Goal: Task Accomplishment & Management: Manage account settings

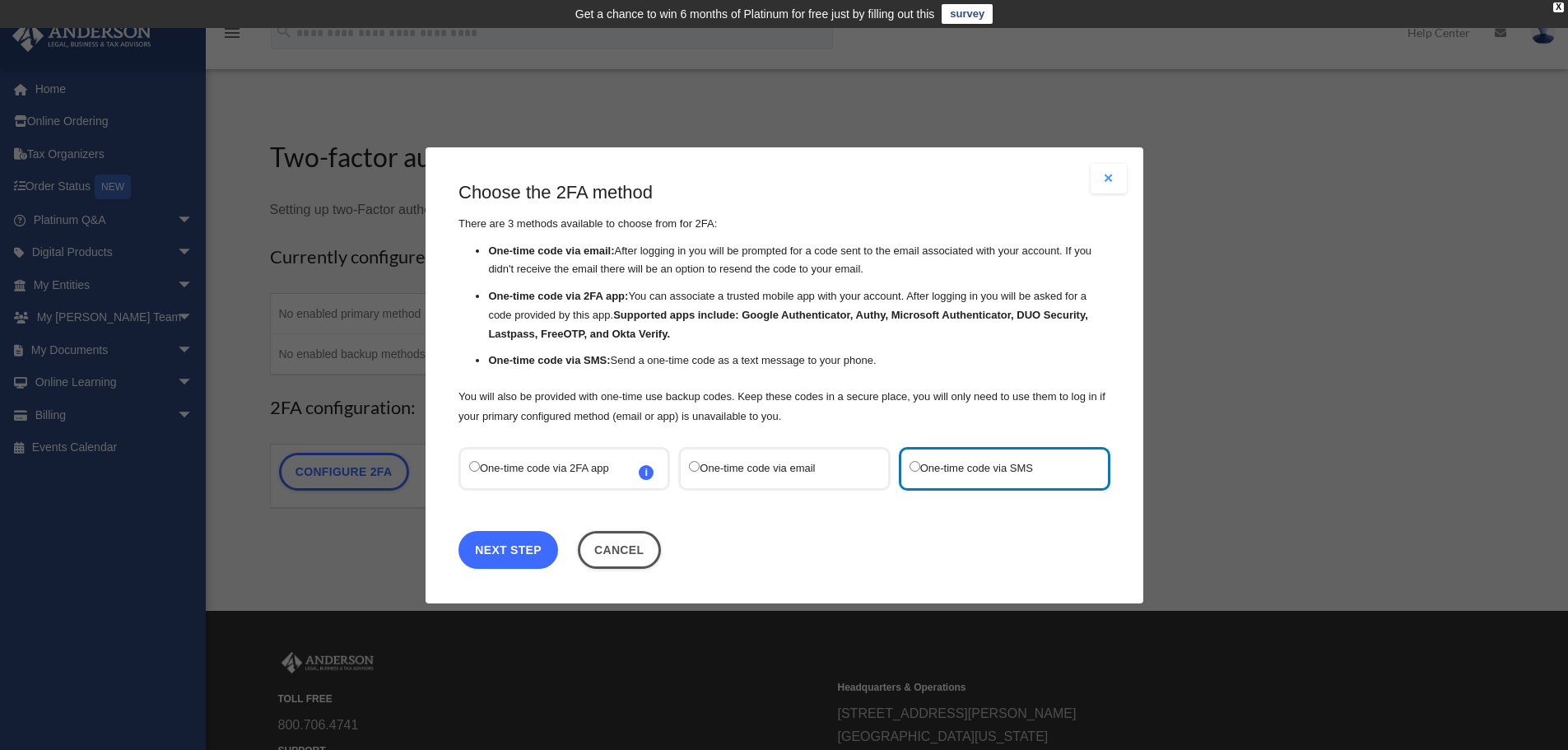
click at [528, 545] on link "Next Step" at bounding box center [508, 549] width 100 height 38
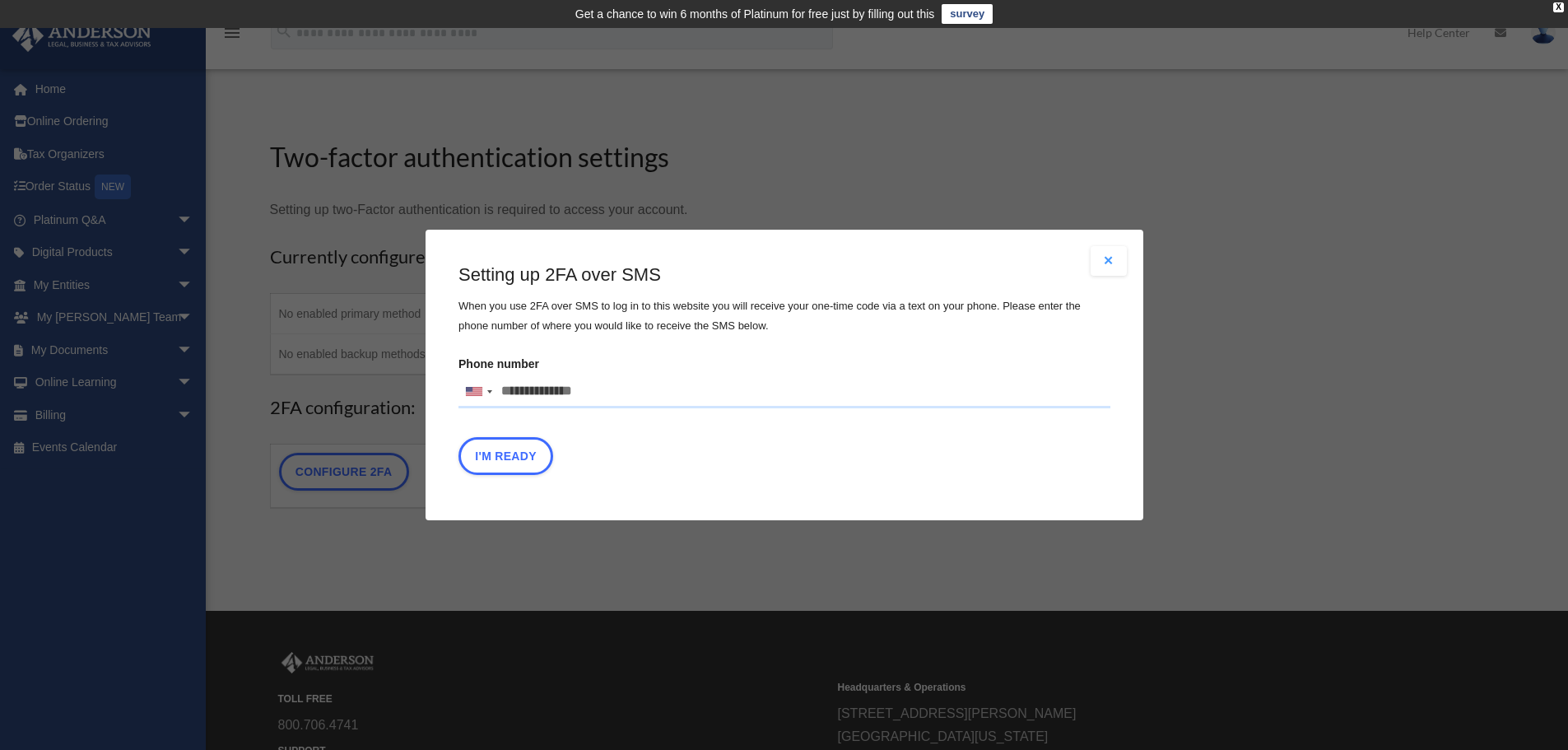
click at [570, 387] on input "Phone number United States +1 United Kingdom +44 Afghanistan (‫افغانستان‬‎) +93…" at bounding box center [784, 392] width 652 height 33
type input "**********"
click at [515, 459] on button "I'm Ready" at bounding box center [505, 456] width 95 height 38
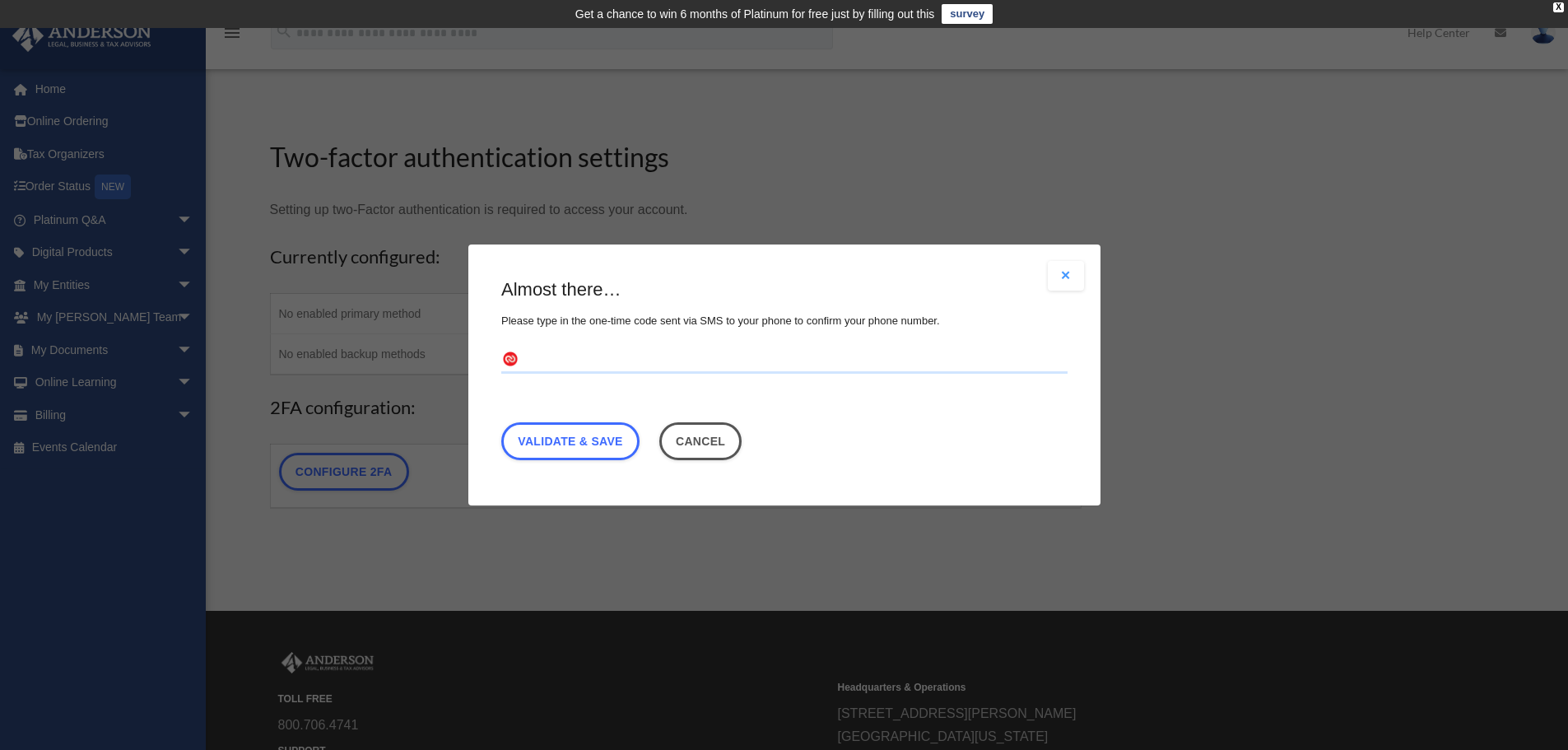
click at [557, 367] on input "text" at bounding box center [785, 361] width 566 height 27
type input "******"
click at [575, 449] on link "Validate & Save" at bounding box center [571, 441] width 138 height 38
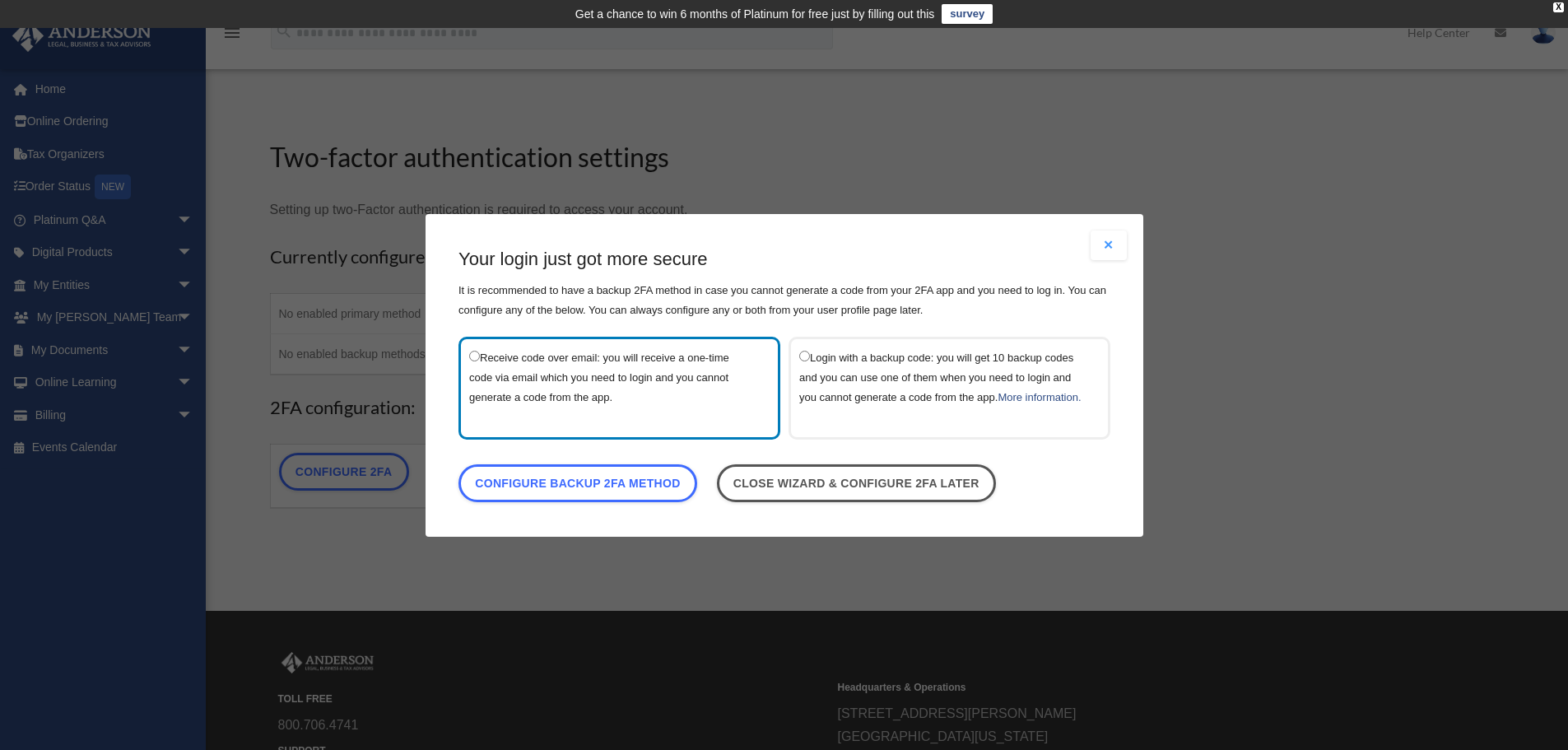
click at [578, 380] on label "Receive code over email: you will receive a one-time code via email which you n…" at bounding box center [612, 387] width 284 height 81
click at [586, 492] on link "Configure backup 2FA method" at bounding box center [577, 482] width 239 height 38
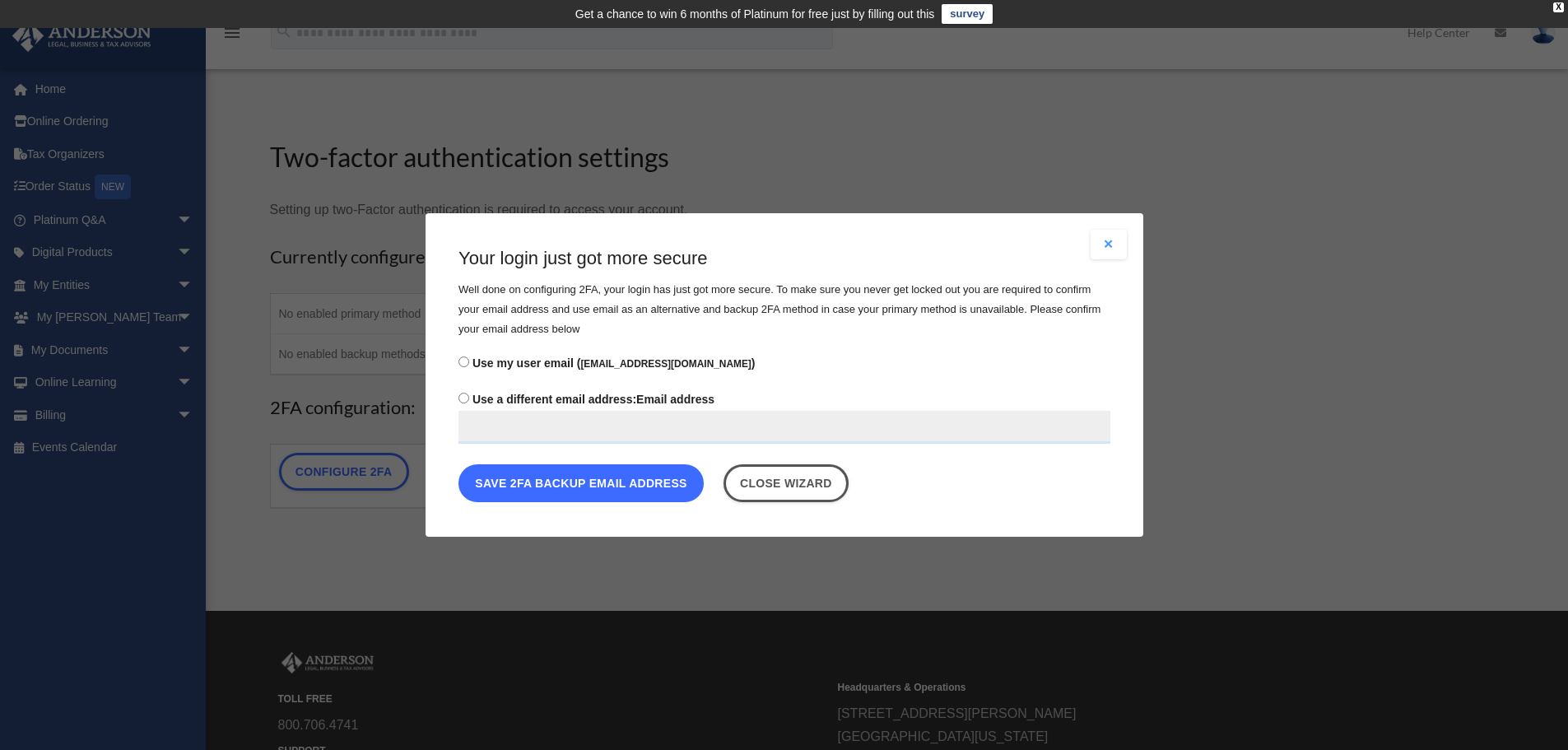
click at [515, 484] on button "Save 2FA backup email address" at bounding box center [581, 482] width 245 height 38
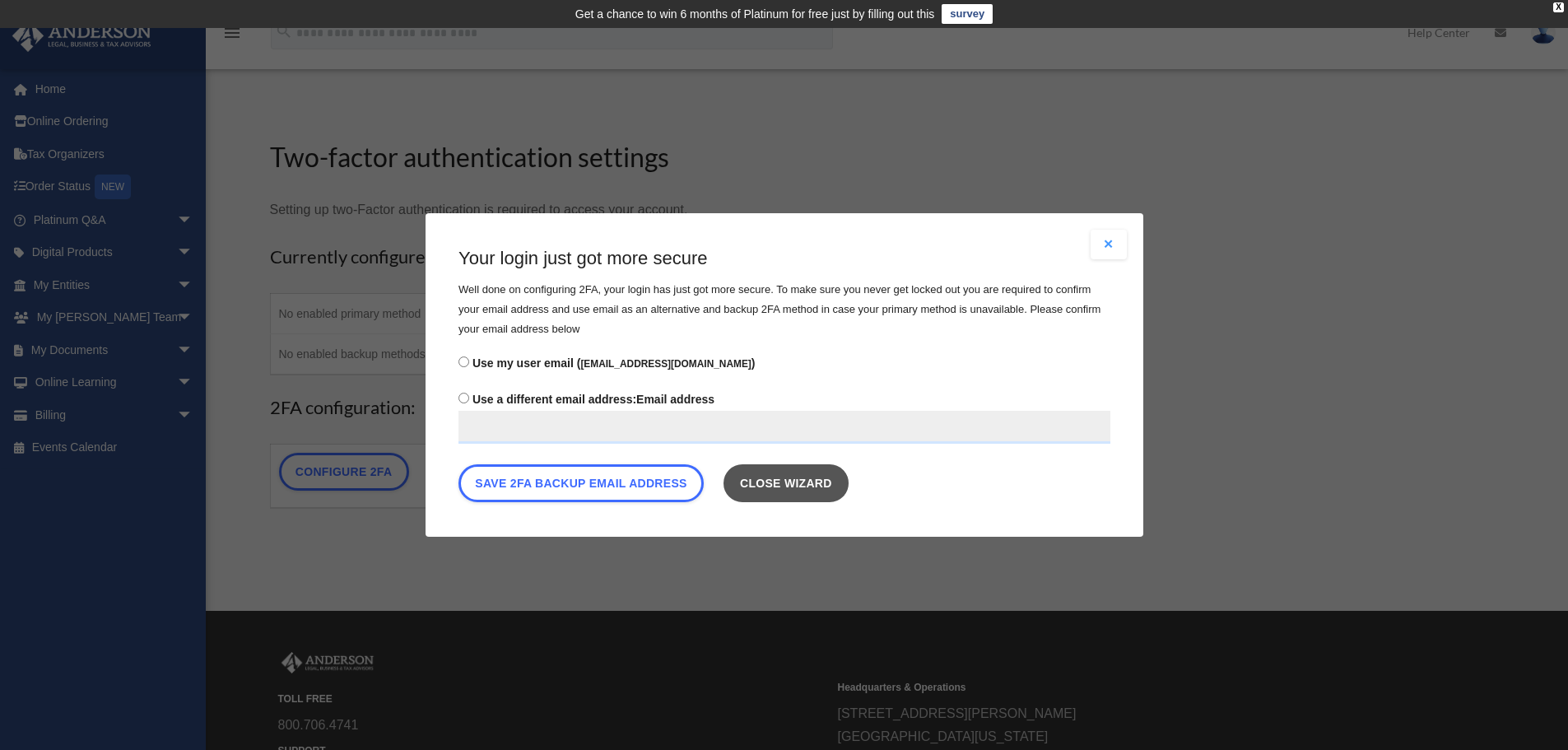
click at [820, 497] on link "Close wizard" at bounding box center [786, 482] width 125 height 38
click at [790, 489] on link "Close wizard" at bounding box center [786, 482] width 125 height 38
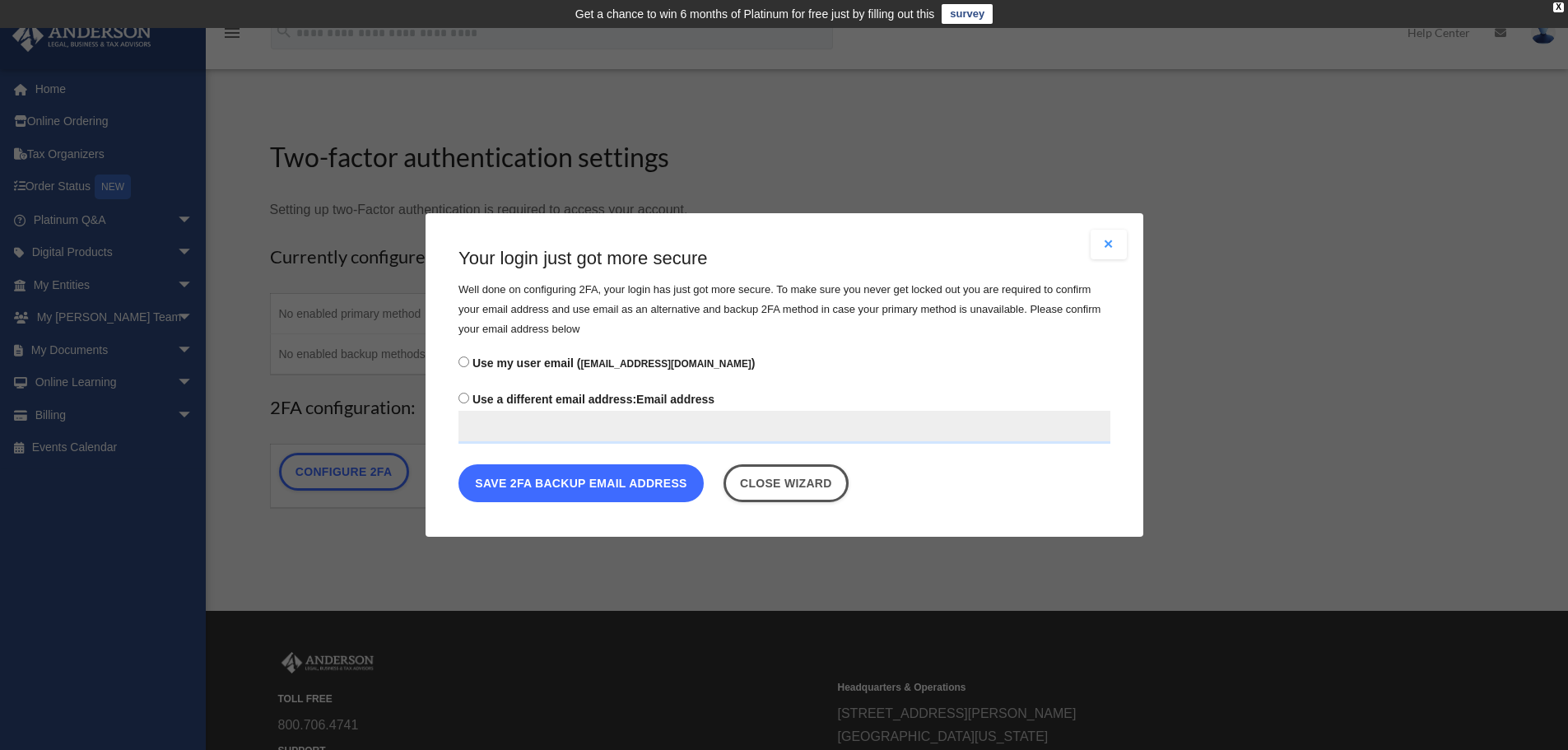
click at [518, 484] on button "Save 2FA backup email address" at bounding box center [581, 482] width 245 height 38
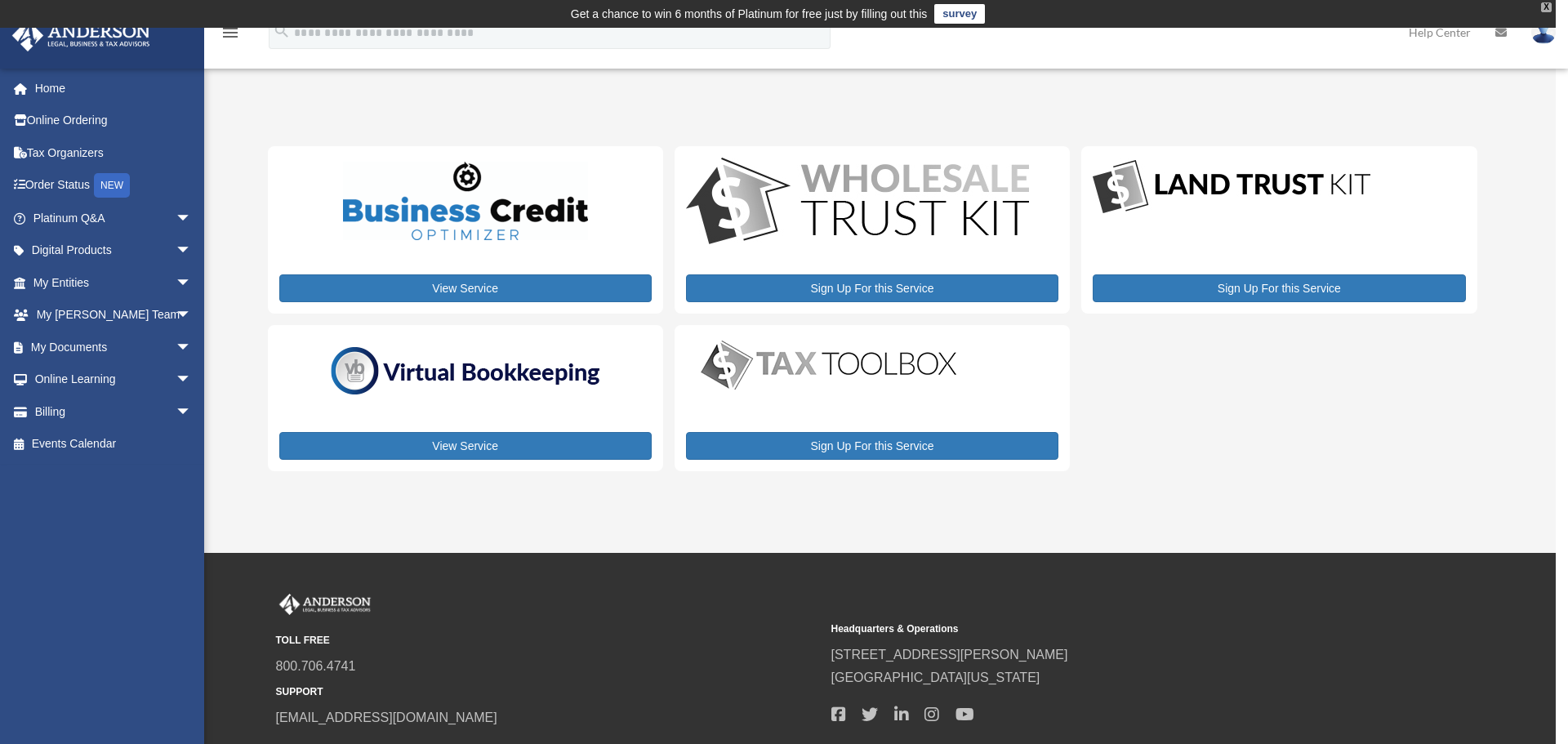
click at [1541, 6] on div "X" at bounding box center [1546, 7] width 11 height 10
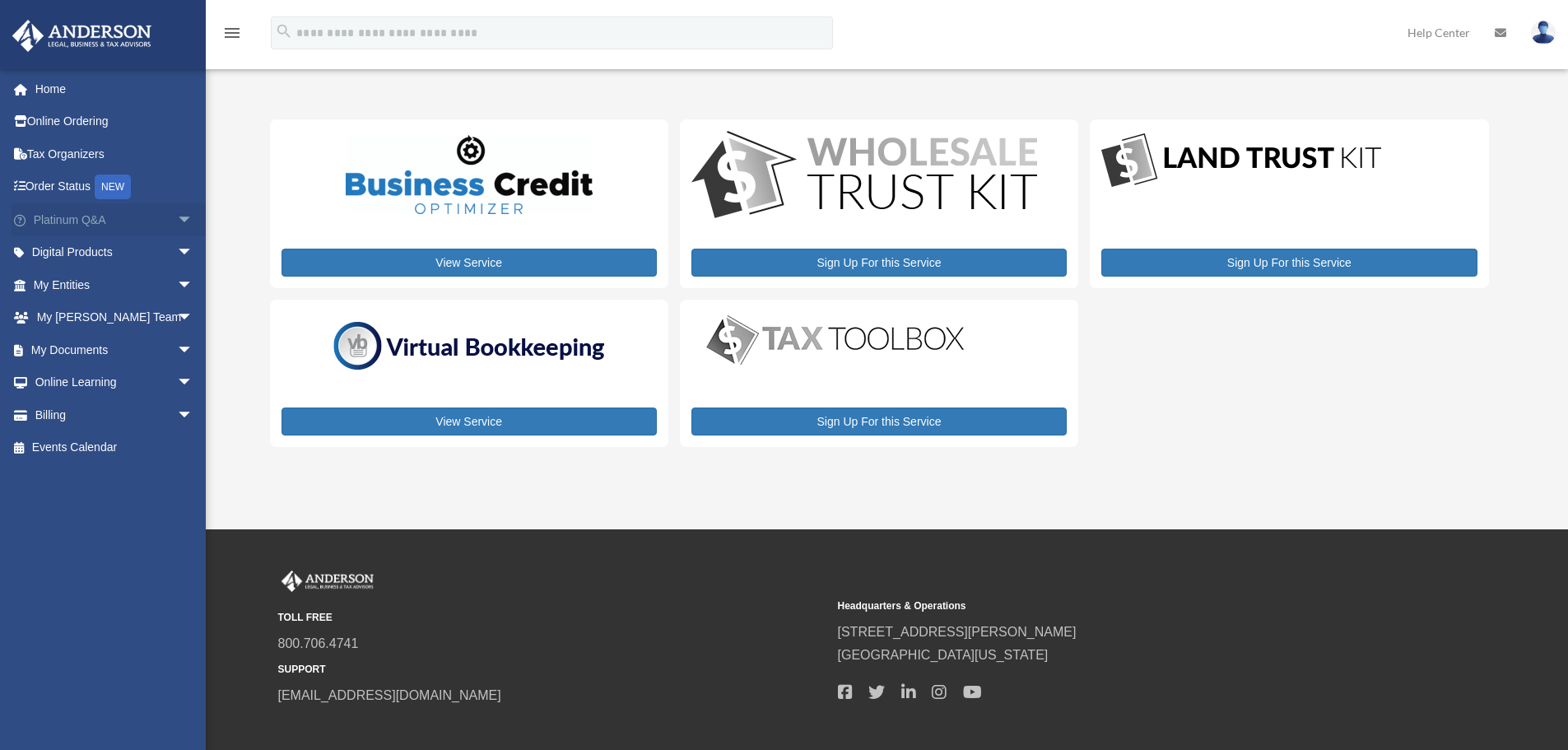
click at [177, 218] on span "arrow_drop_down" at bounding box center [194, 220] width 33 height 34
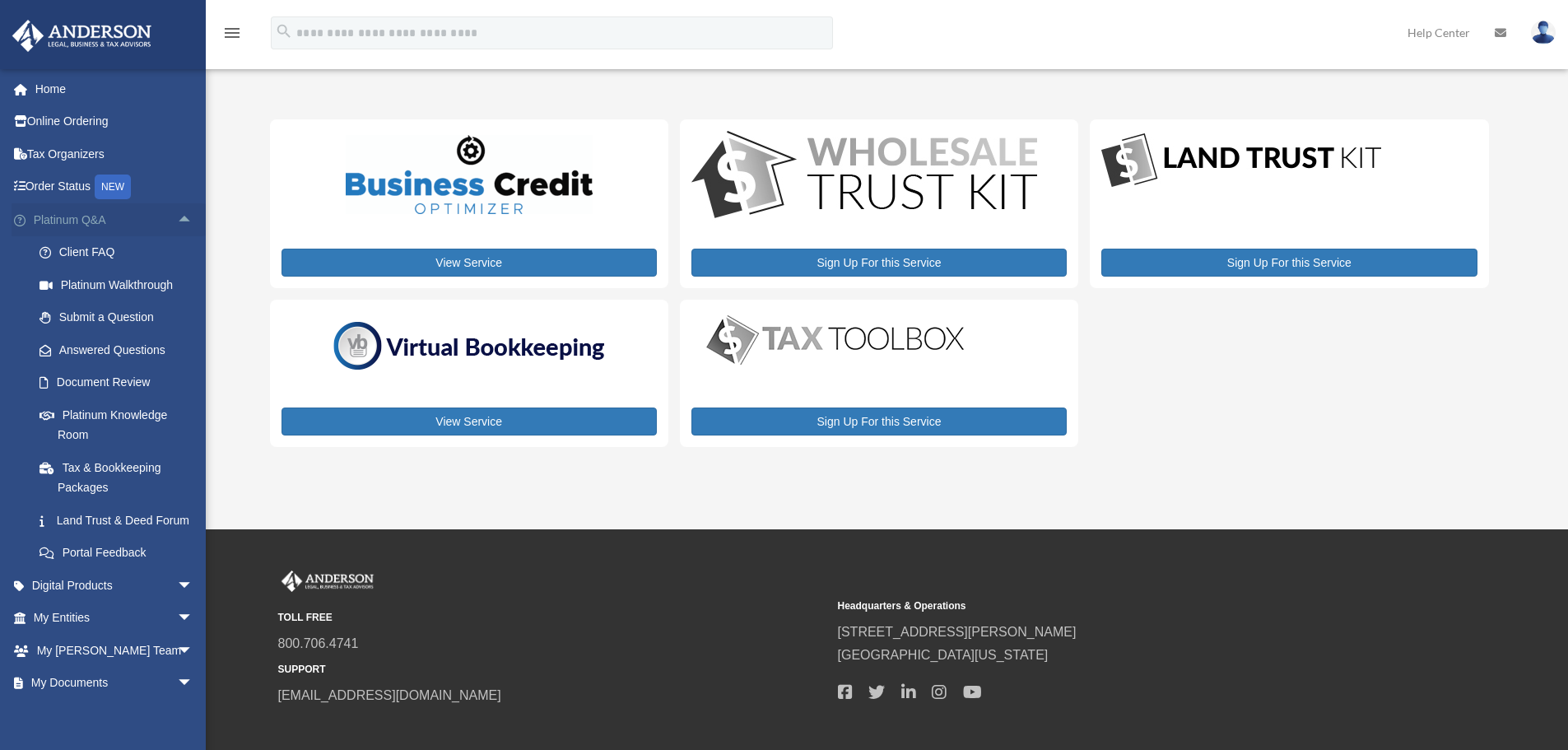
click at [177, 218] on span "arrow_drop_up" at bounding box center [194, 220] width 33 height 34
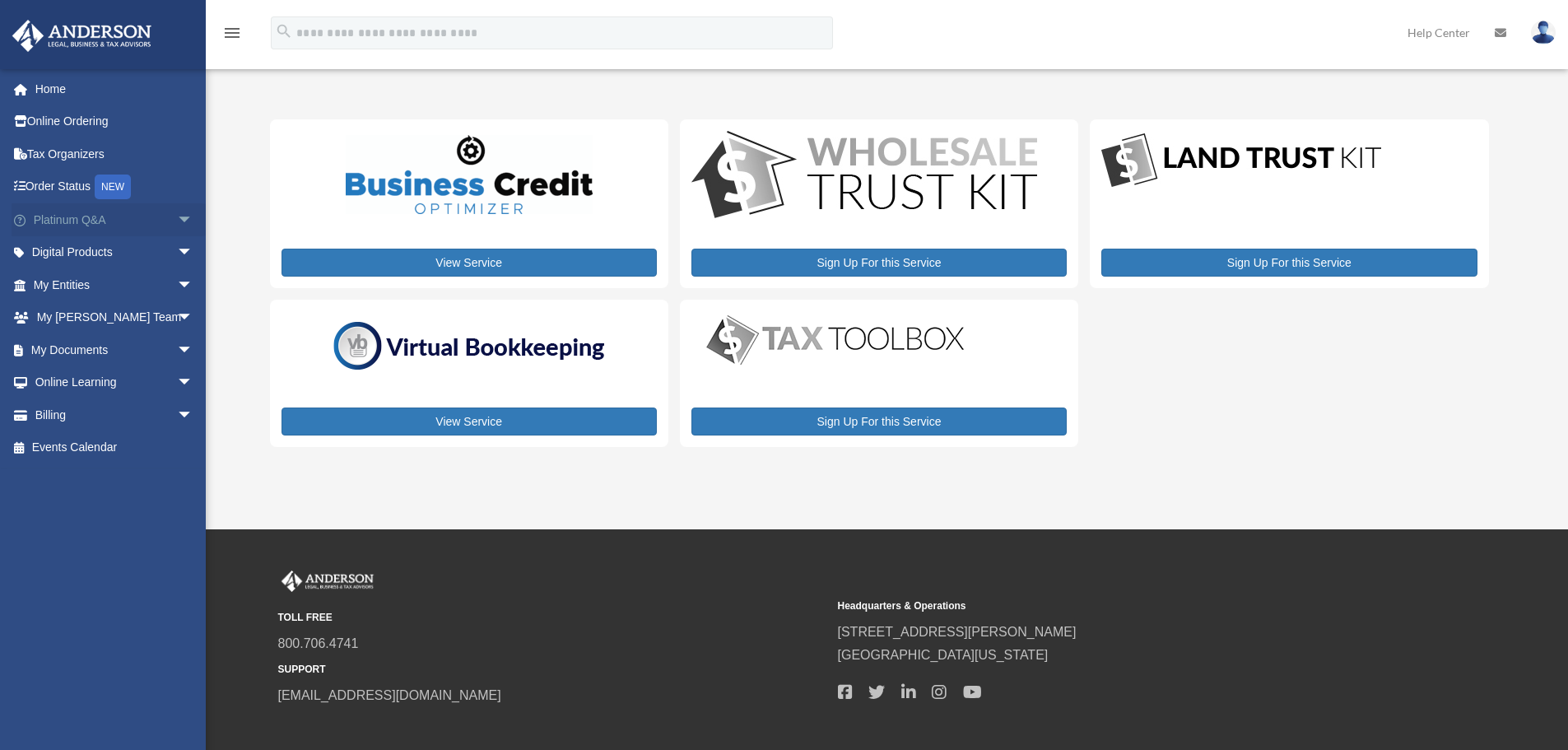
click at [177, 217] on span "arrow_drop_down" at bounding box center [194, 220] width 33 height 34
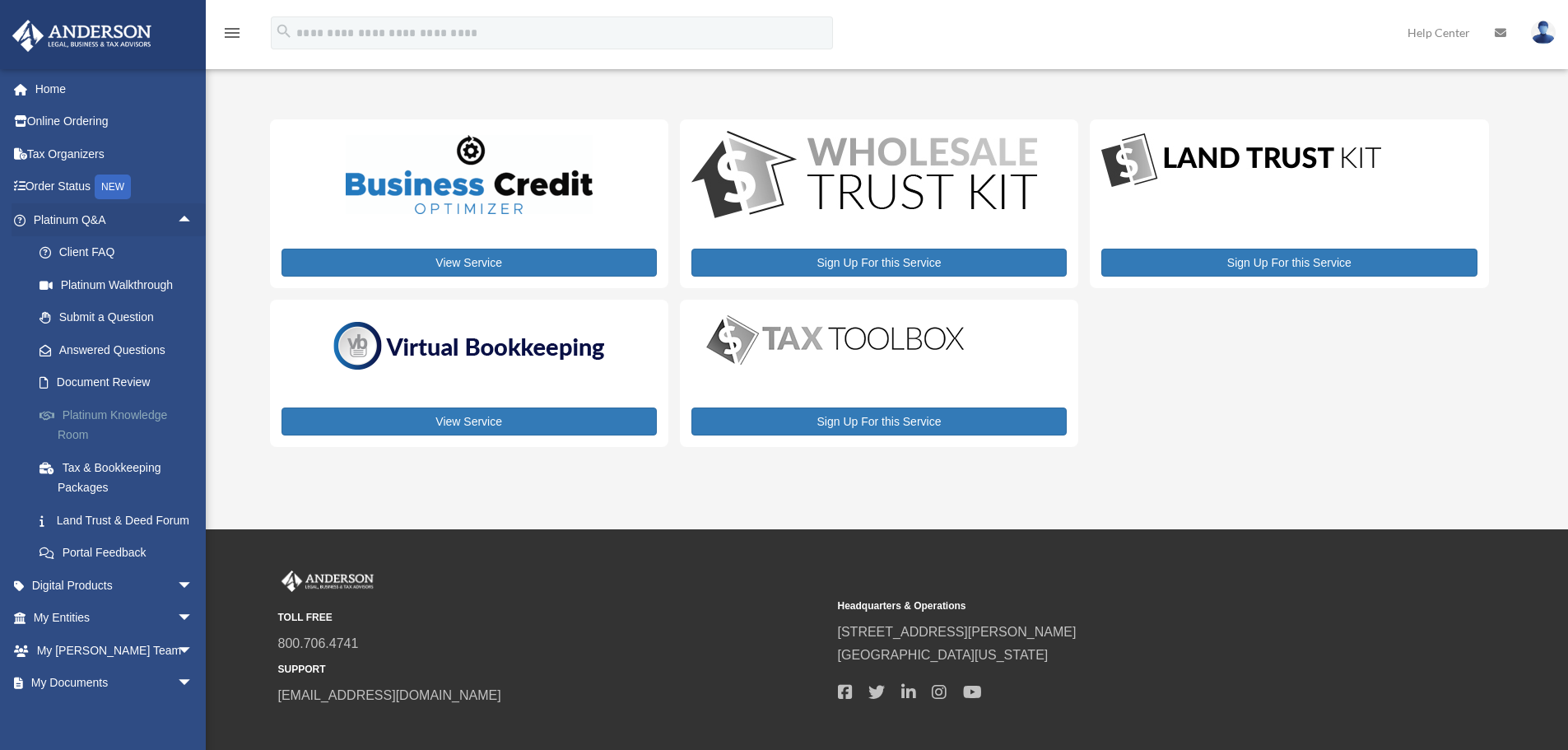
click at [120, 415] on link "Platinum Knowledge Room" at bounding box center [121, 424] width 196 height 53
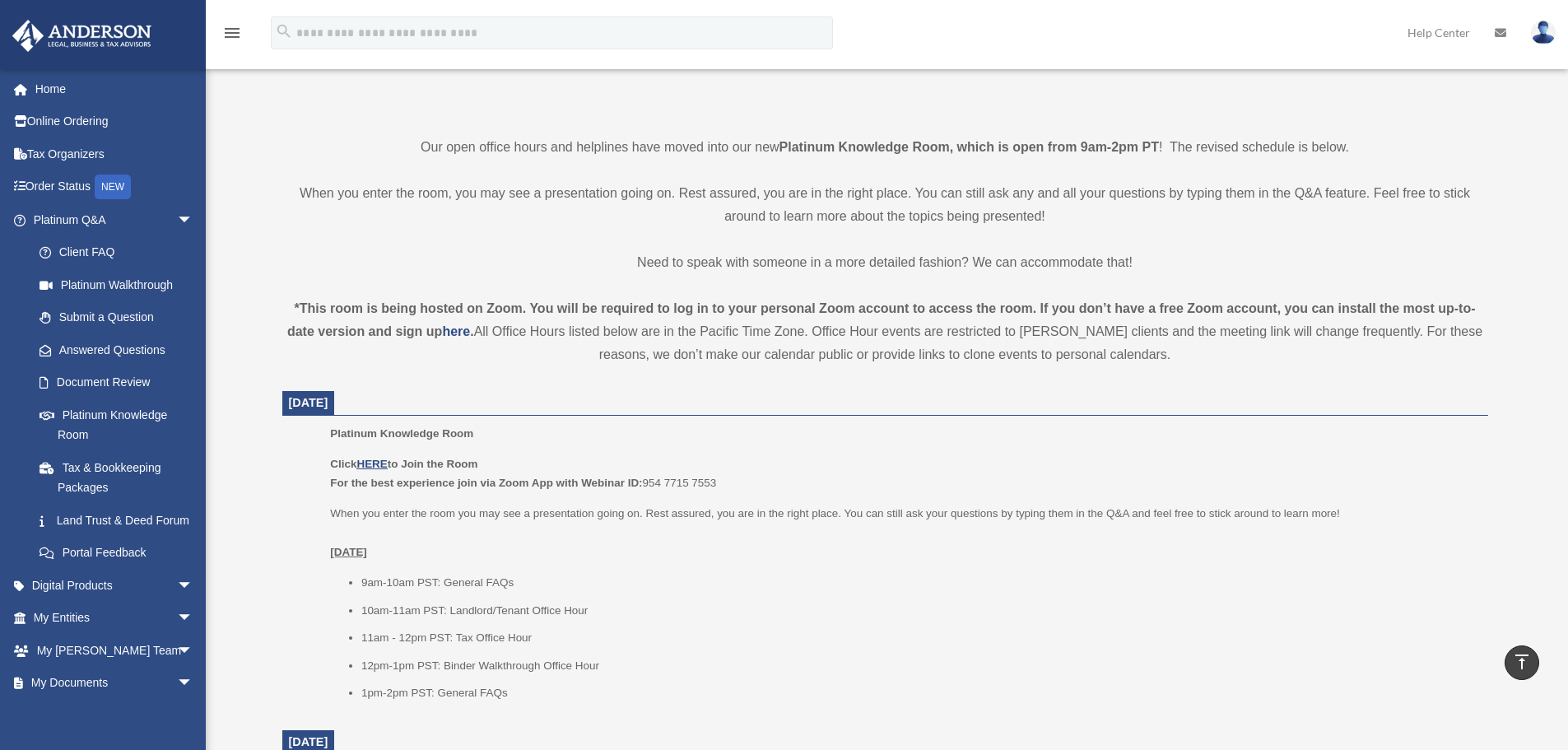
scroll to position [329, 0]
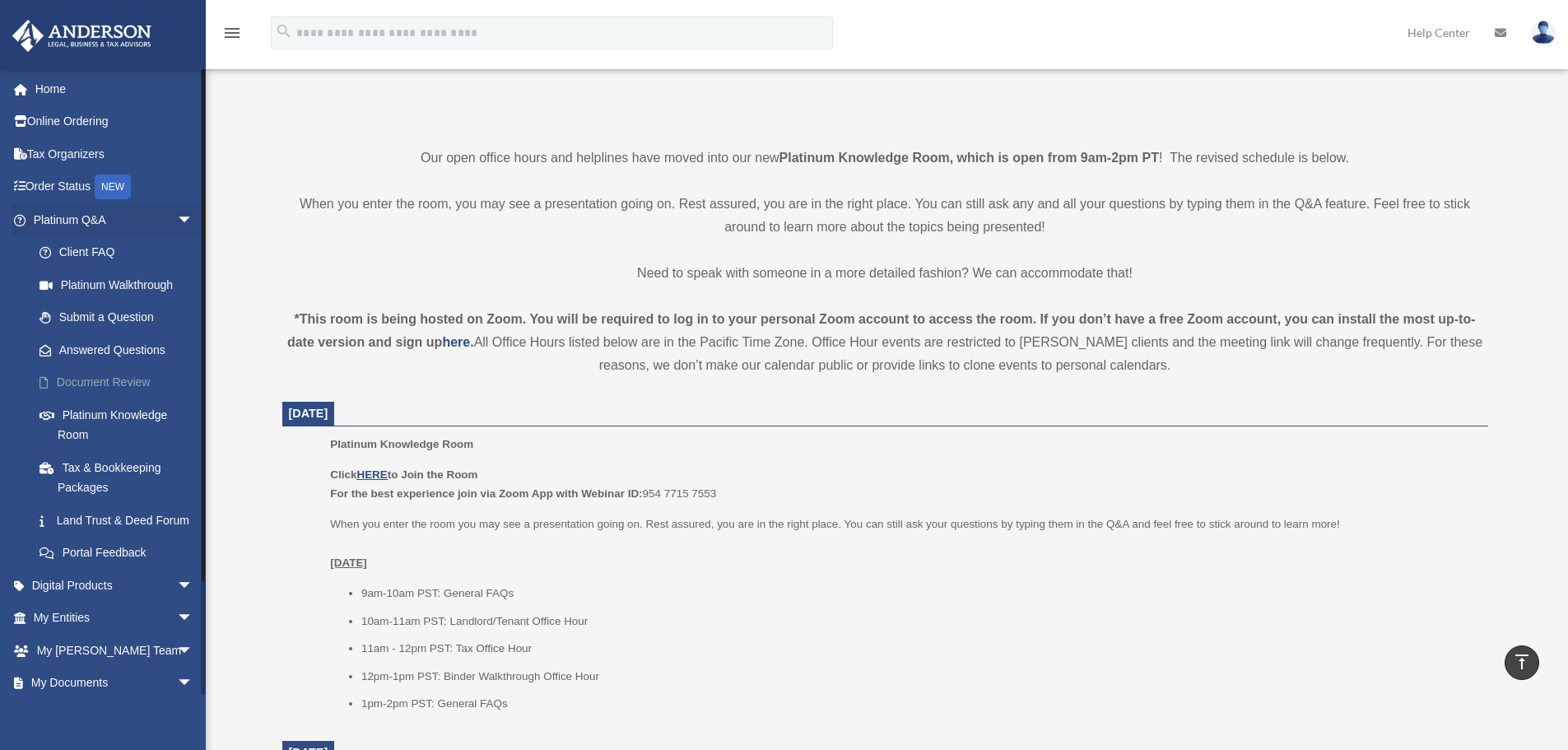
click at [111, 377] on link "Document Review" at bounding box center [121, 383] width 196 height 33
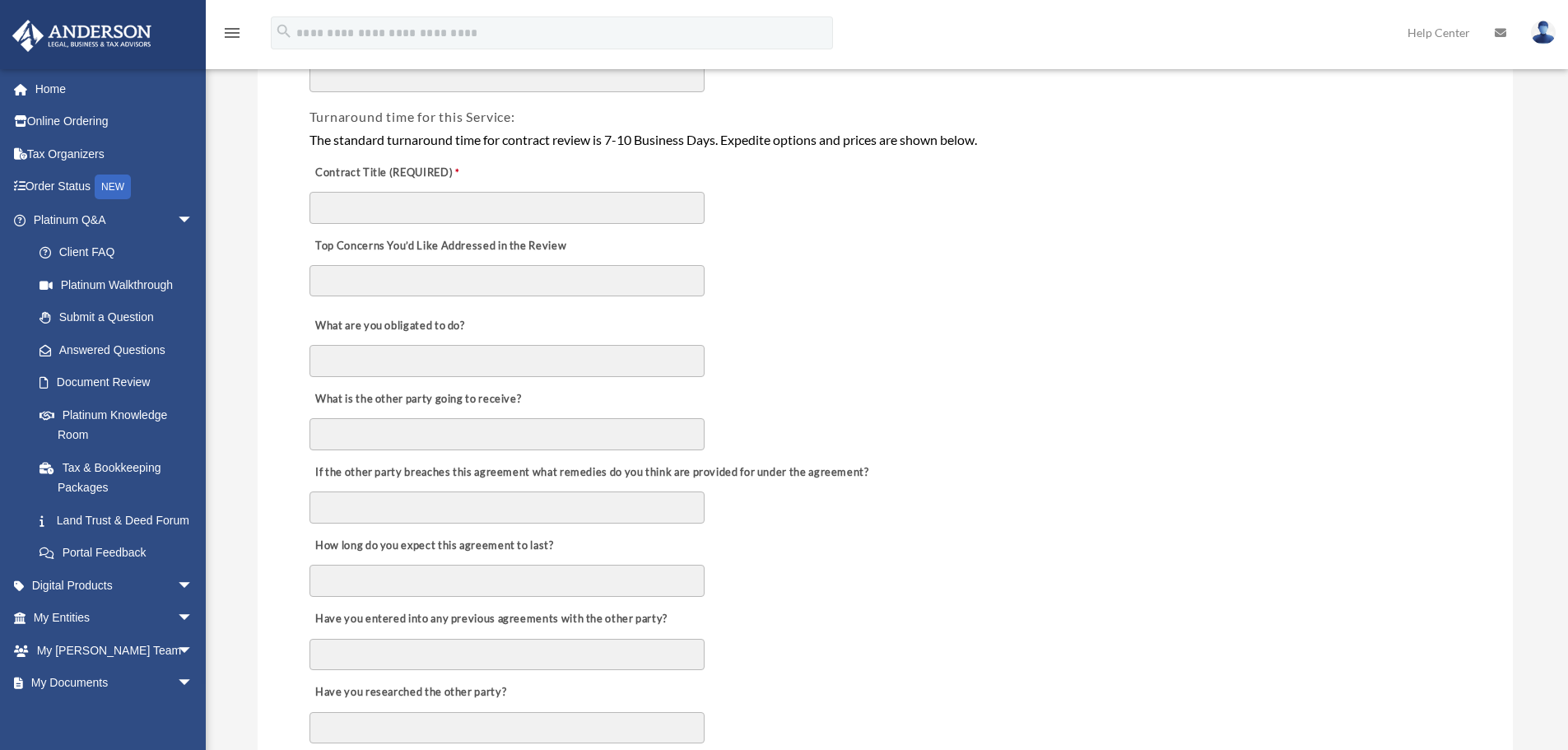
scroll to position [439, 0]
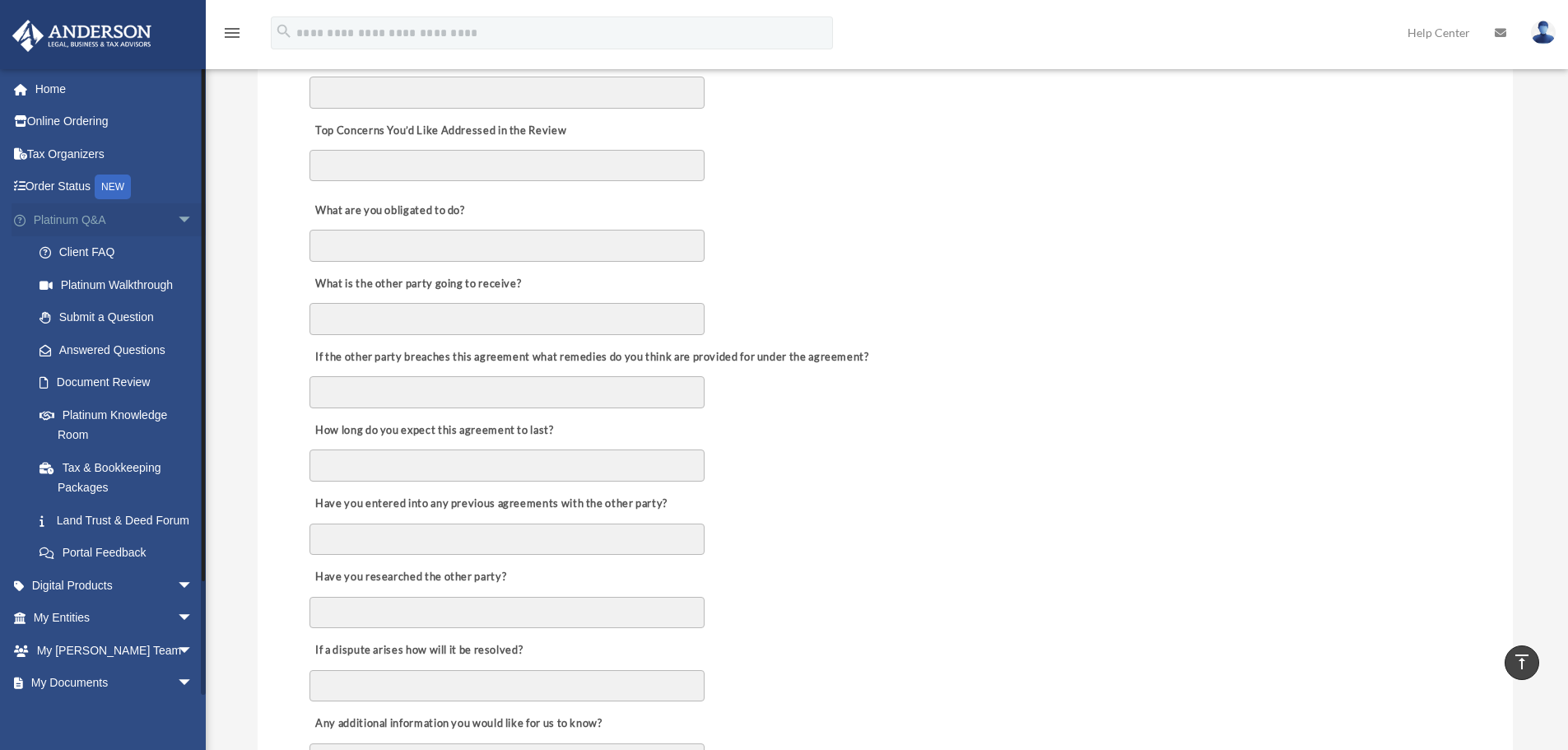
click at [177, 217] on span "arrow_drop_down" at bounding box center [194, 220] width 33 height 34
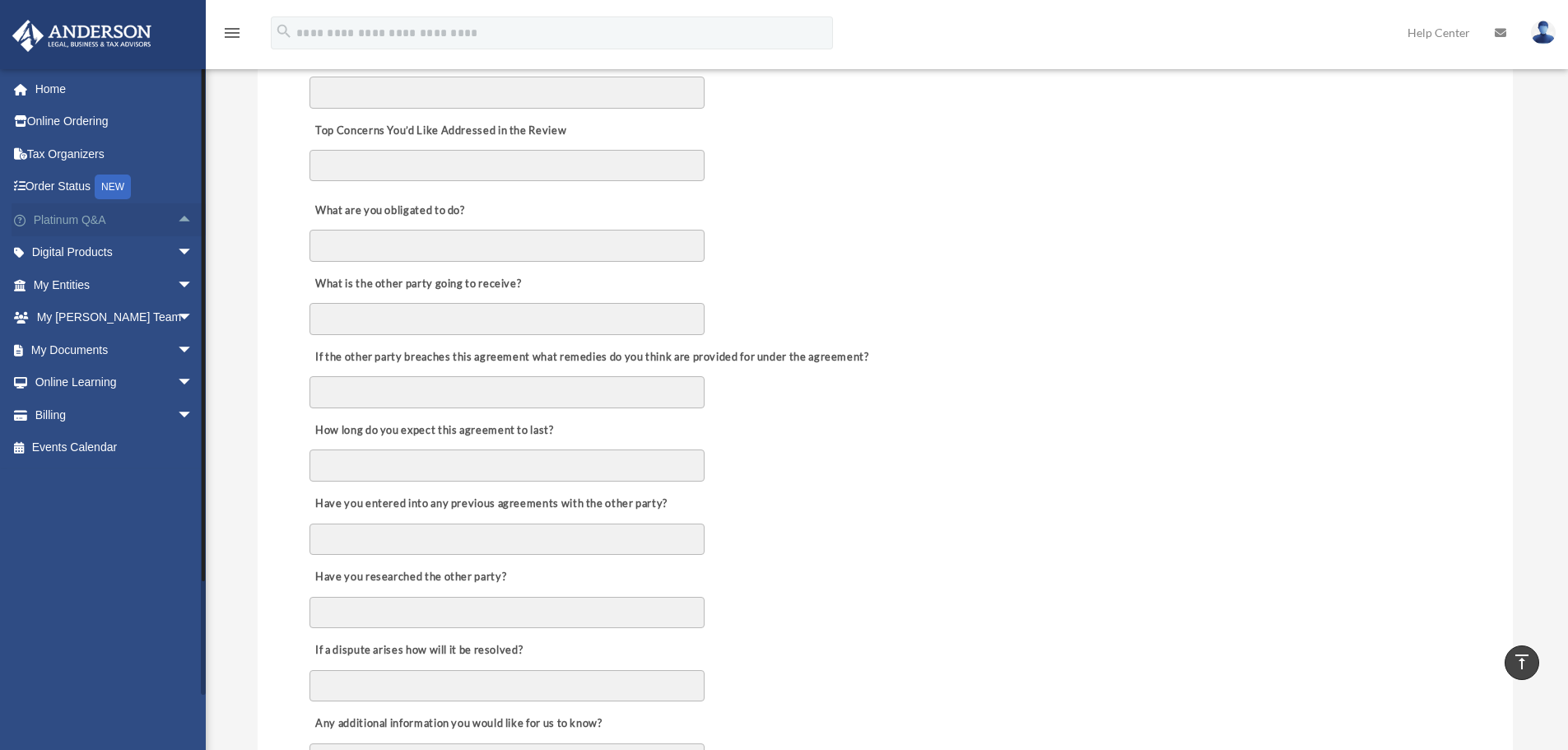
click at [177, 217] on span "arrow_drop_up" at bounding box center [194, 220] width 33 height 34
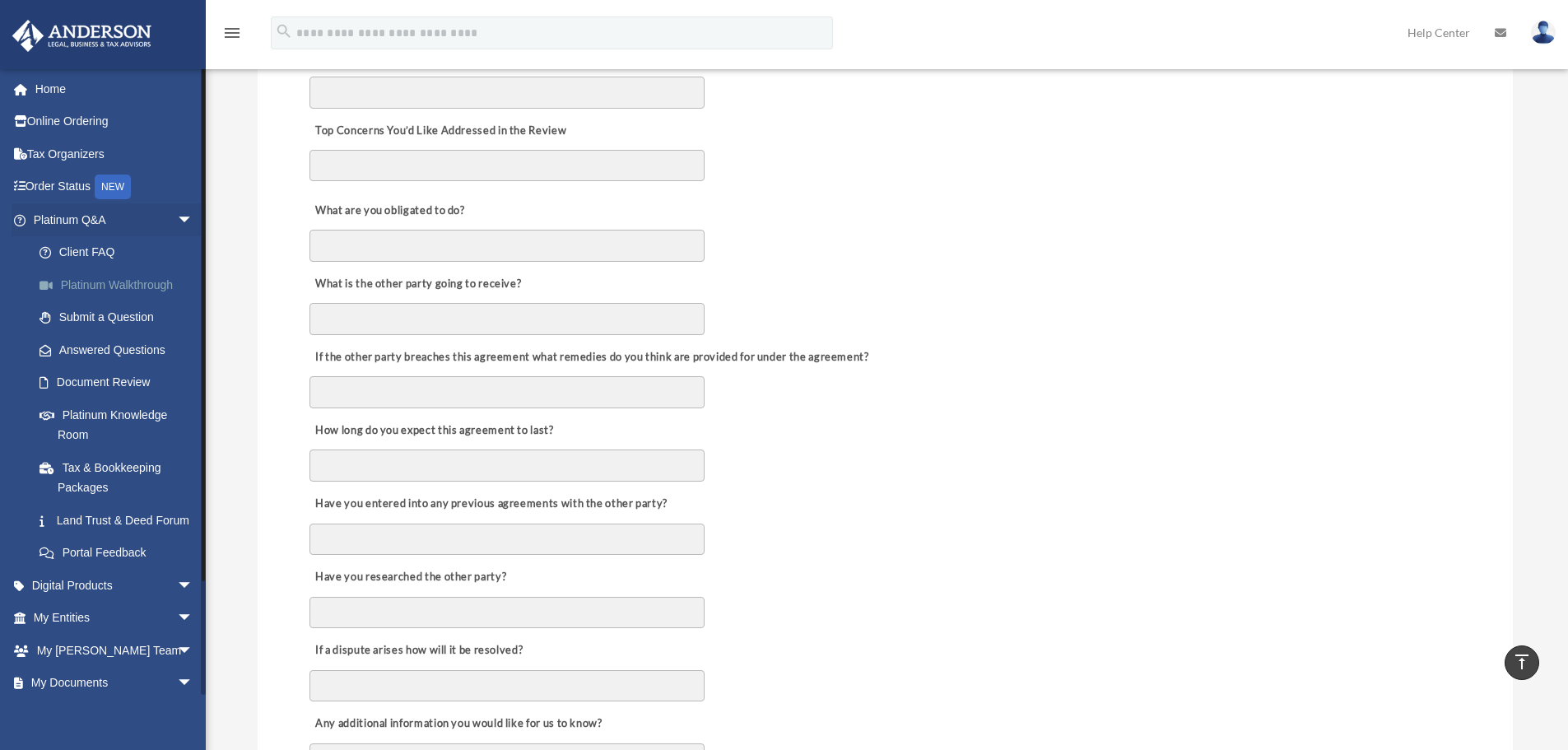
click at [126, 284] on link "Platinum Walkthrough" at bounding box center [121, 285] width 196 height 33
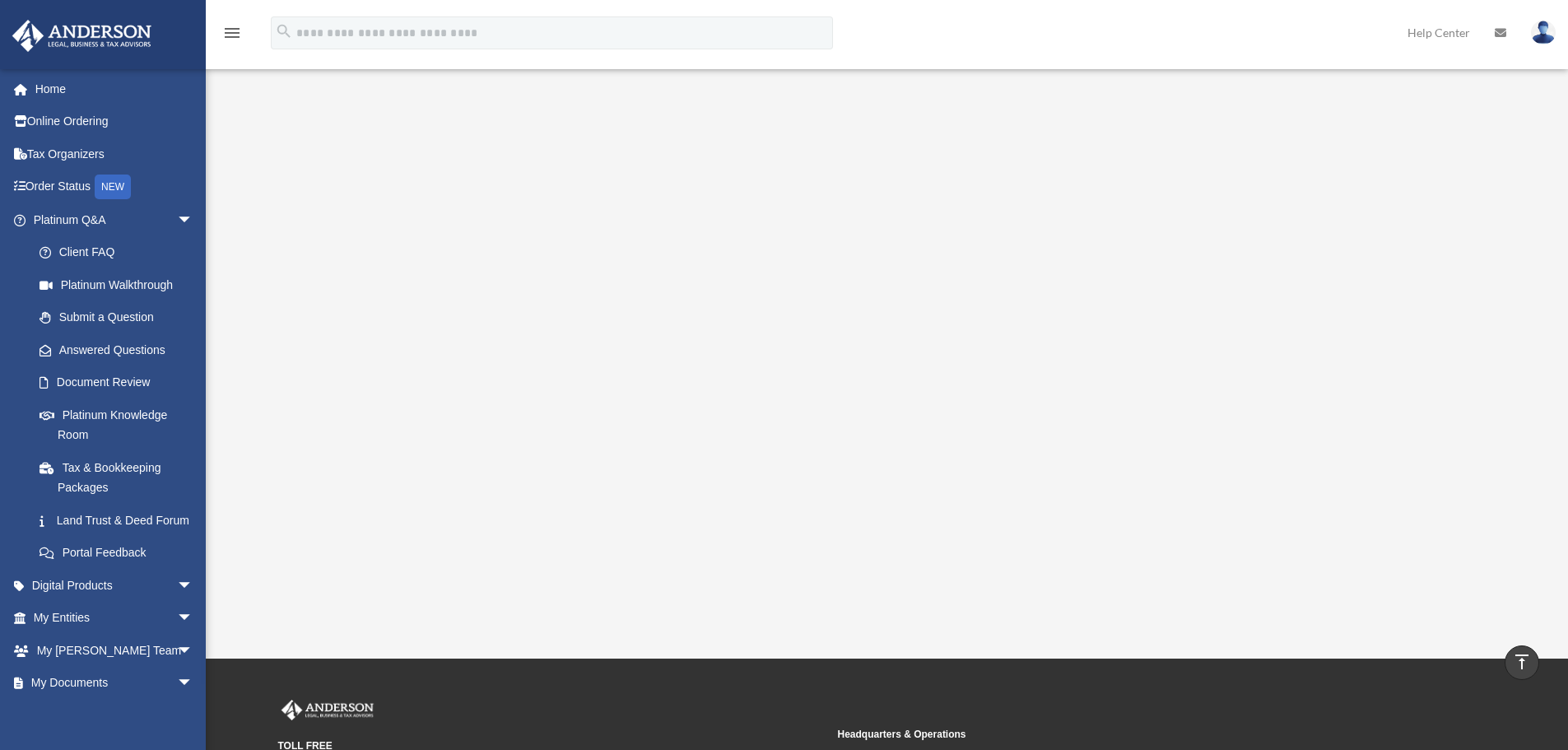
scroll to position [101, 0]
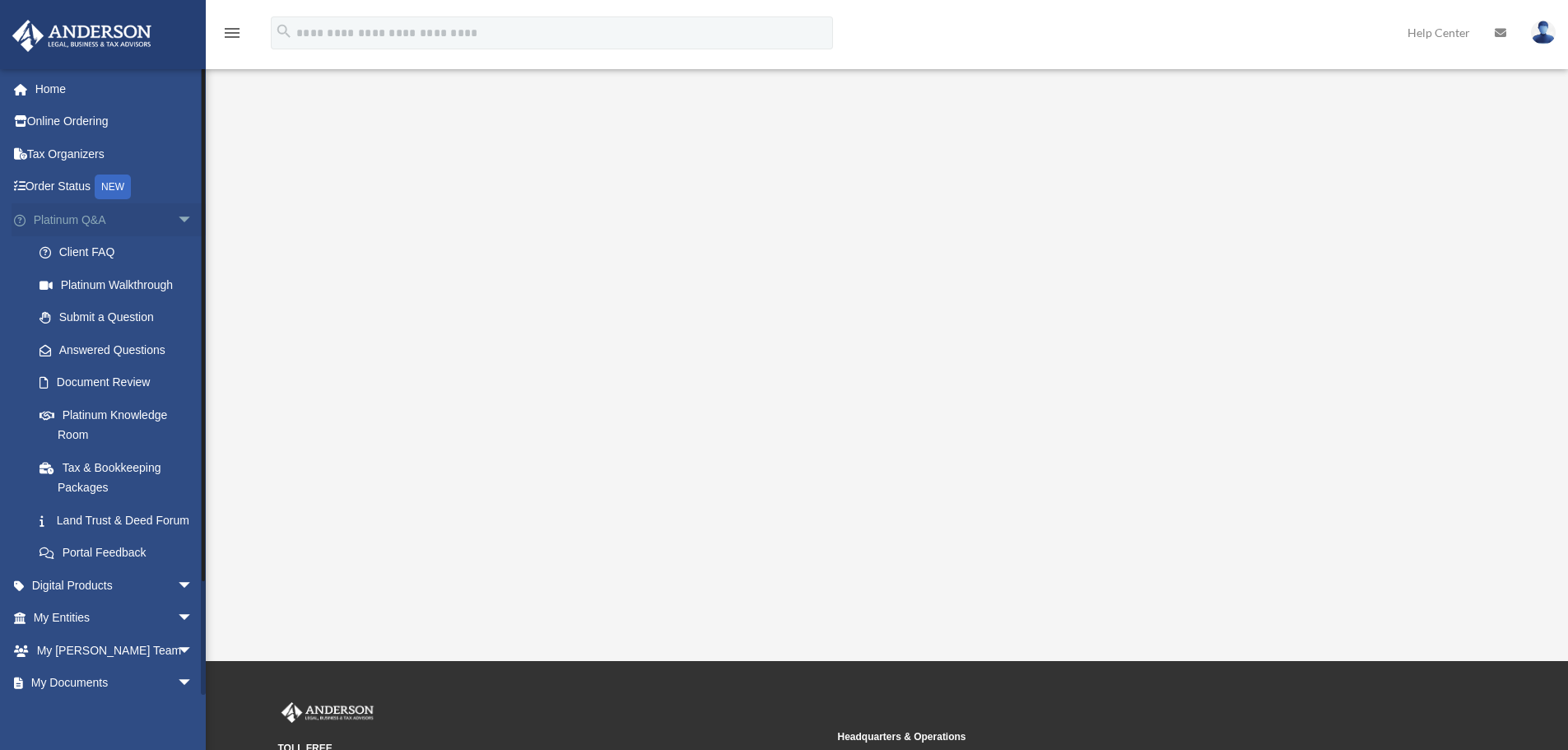
click at [177, 216] on span "arrow_drop_down" at bounding box center [194, 220] width 33 height 34
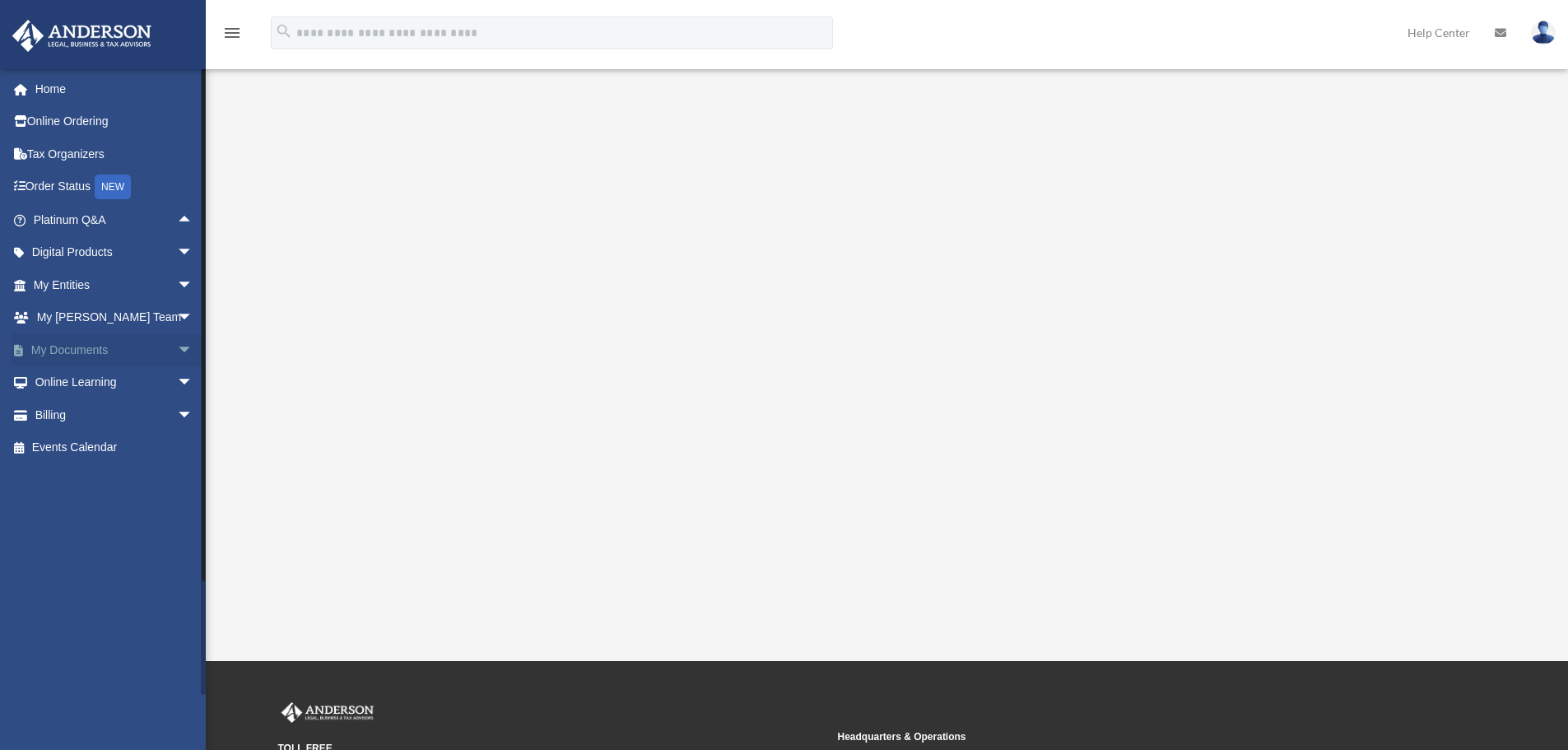
click at [177, 351] on span "arrow_drop_down" at bounding box center [194, 350] width 33 height 34
click at [65, 378] on link "Box" at bounding box center [121, 383] width 196 height 33
click at [65, 379] on link "Box" at bounding box center [121, 383] width 196 height 33
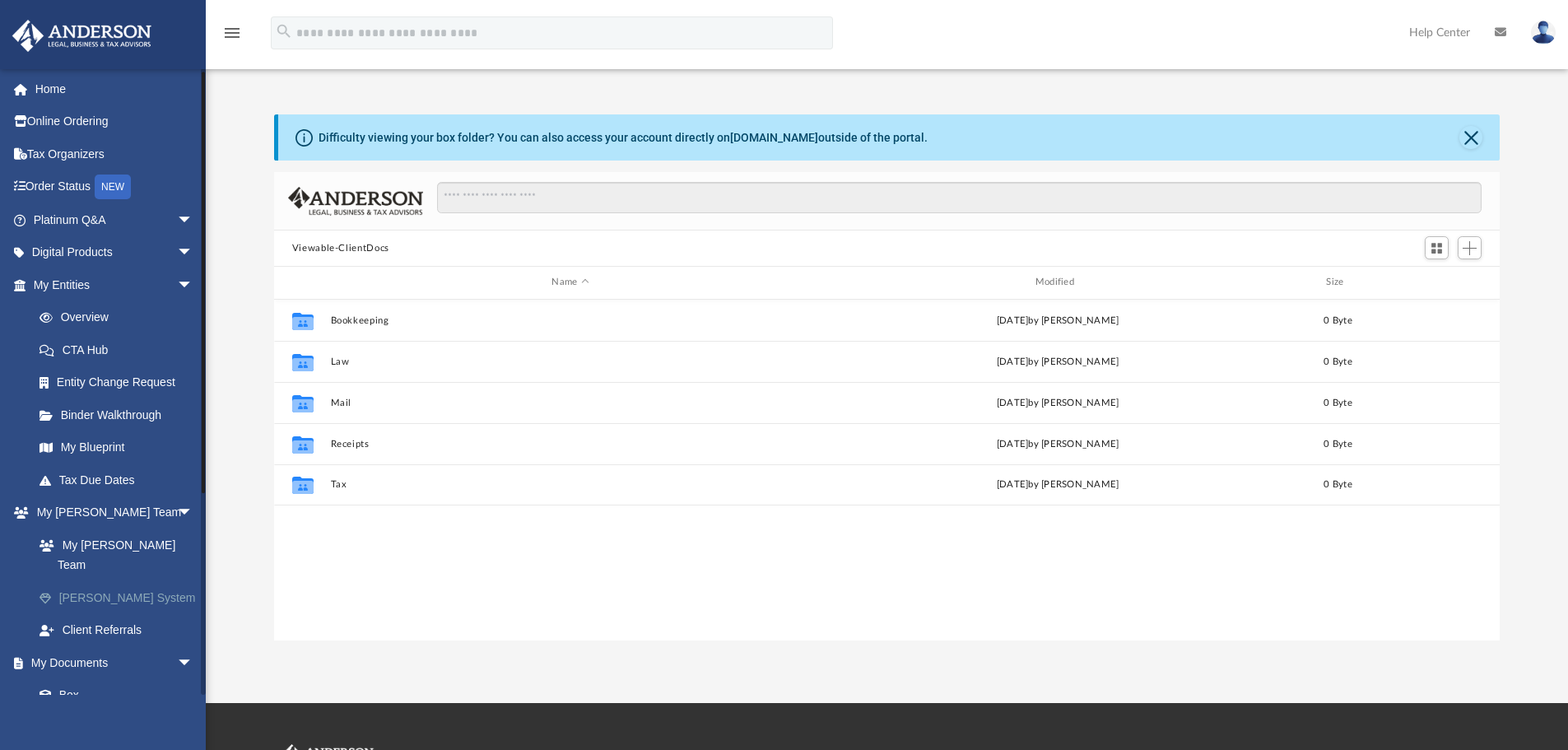
scroll to position [293, 0]
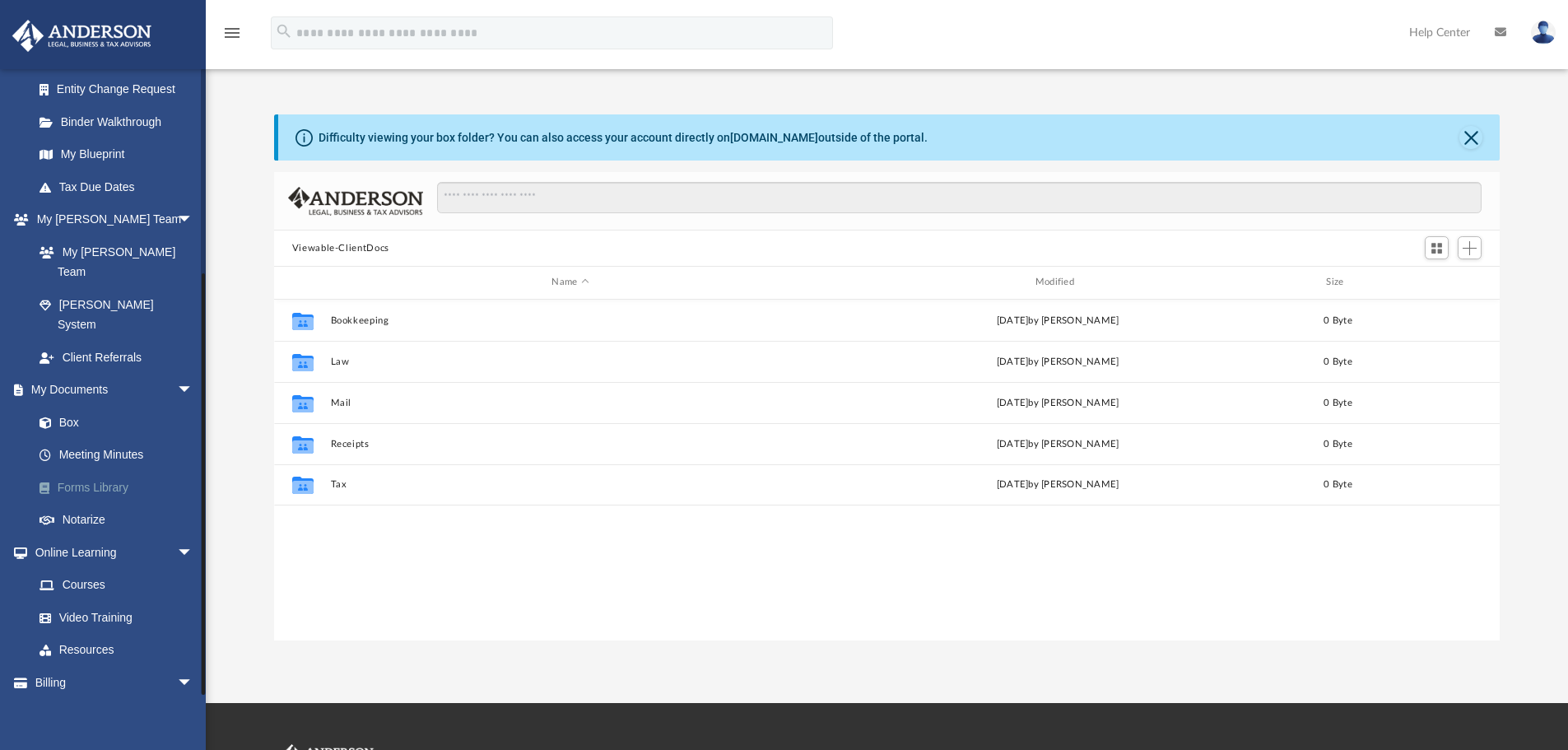
click at [113, 470] on link "Forms Library" at bounding box center [121, 487] width 196 height 33
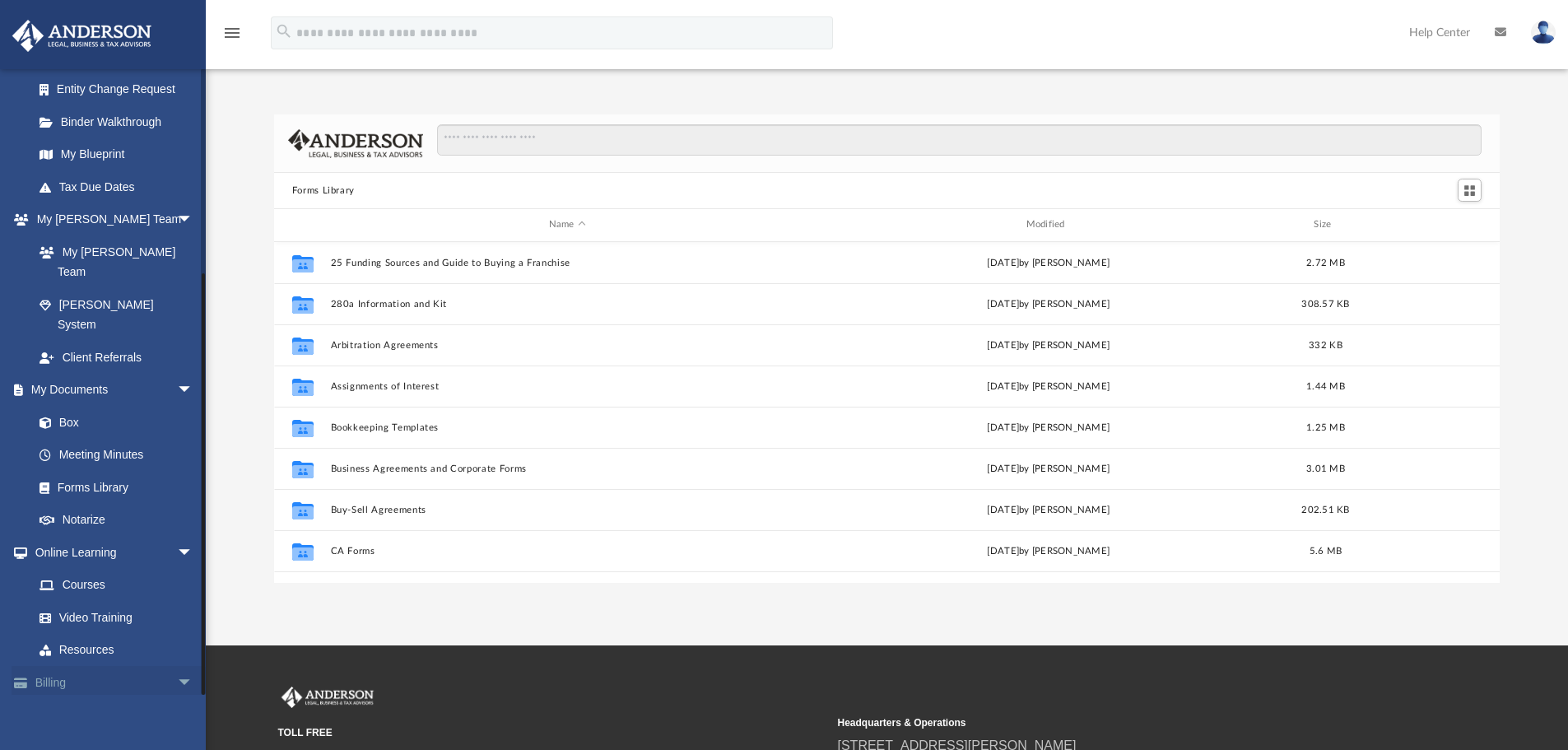
click at [67, 666] on link "Billing arrow_drop_down" at bounding box center [114, 683] width 207 height 33
click at [177, 666] on span "arrow_drop_down" at bounding box center [194, 683] width 33 height 34
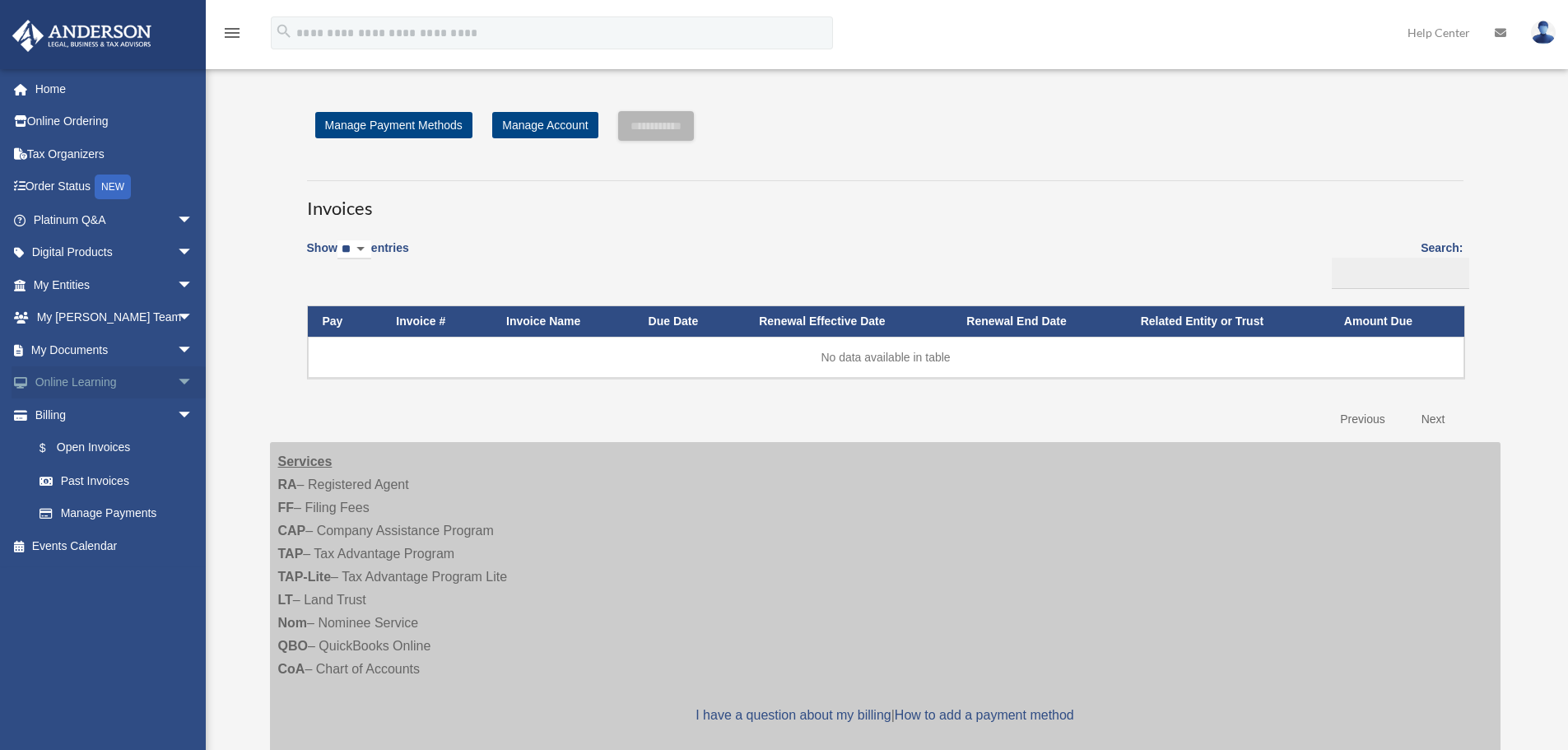
click at [177, 380] on span "arrow_drop_down" at bounding box center [194, 383] width 33 height 34
click at [85, 416] on link "Courses" at bounding box center [121, 415] width 196 height 33
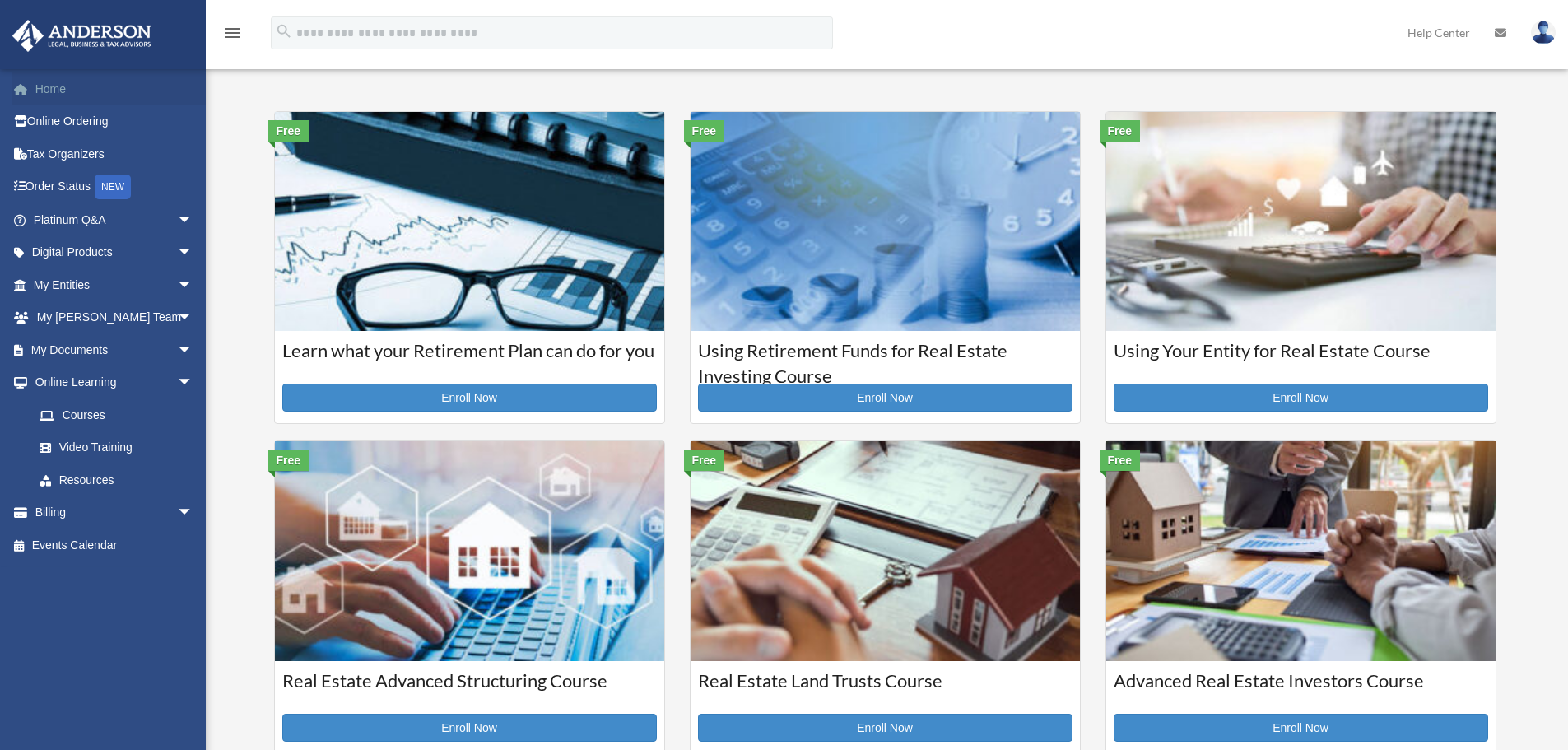
drag, startPoint x: 36, startPoint y: 86, endPoint x: 50, endPoint y: 86, distance: 14.0
click at [37, 86] on link "Home" at bounding box center [114, 89] width 207 height 33
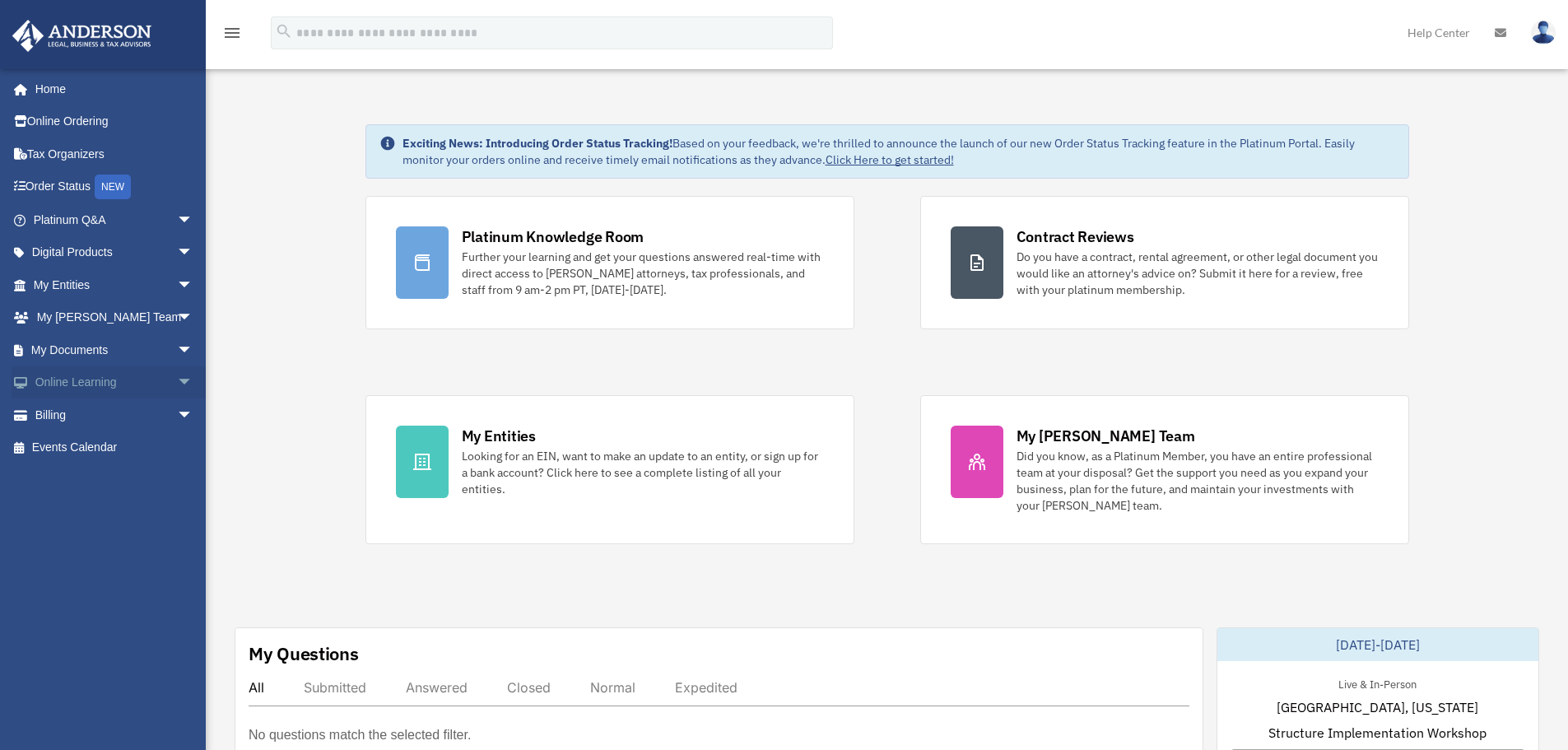
click at [177, 374] on span "arrow_drop_down" at bounding box center [194, 383] width 33 height 34
click at [122, 413] on link "Courses" at bounding box center [121, 415] width 196 height 33
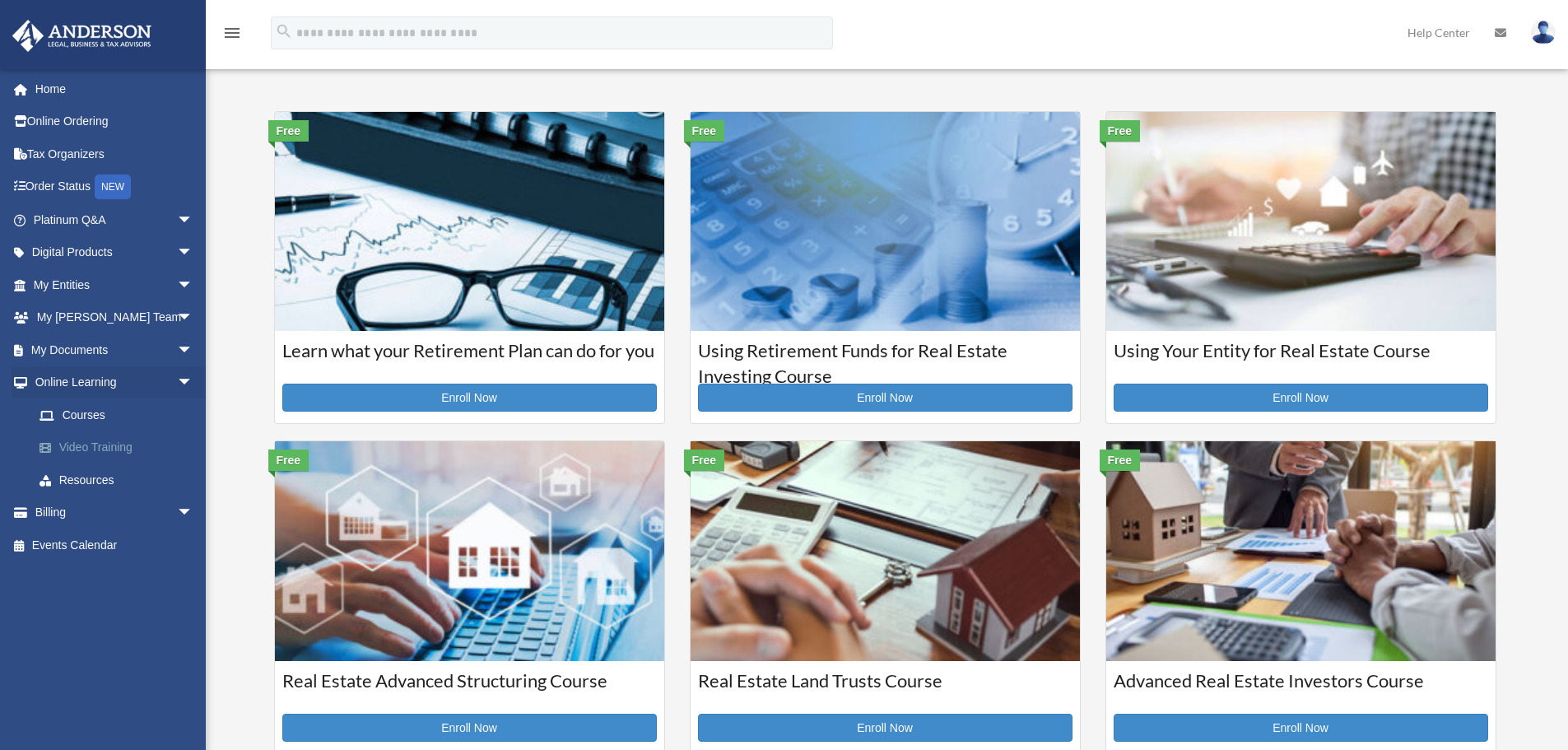
click at [82, 438] on link "Video Training" at bounding box center [121, 448] width 196 height 33
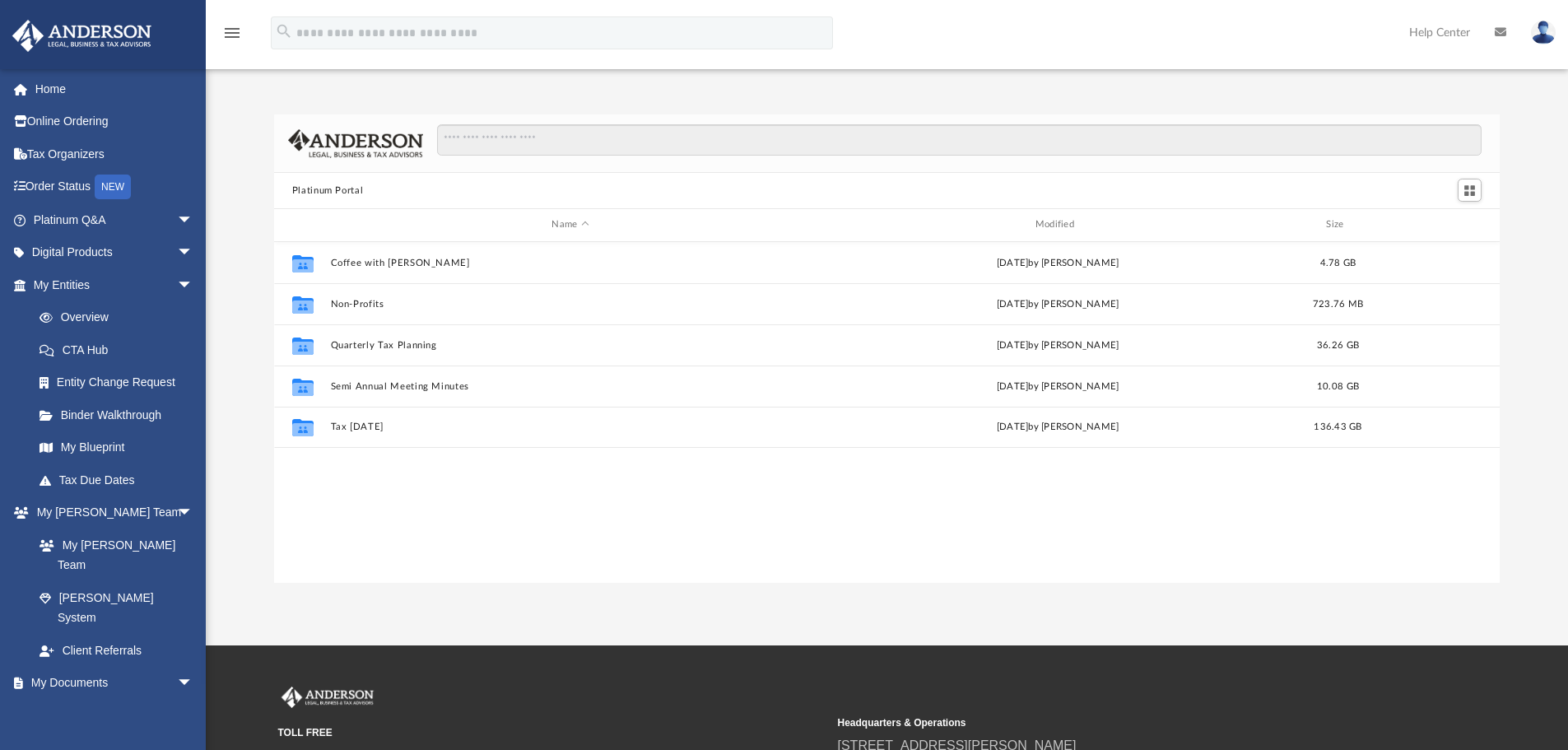
scroll to position [363, 1214]
click at [177, 216] on span "arrow_drop_down" at bounding box center [194, 220] width 33 height 34
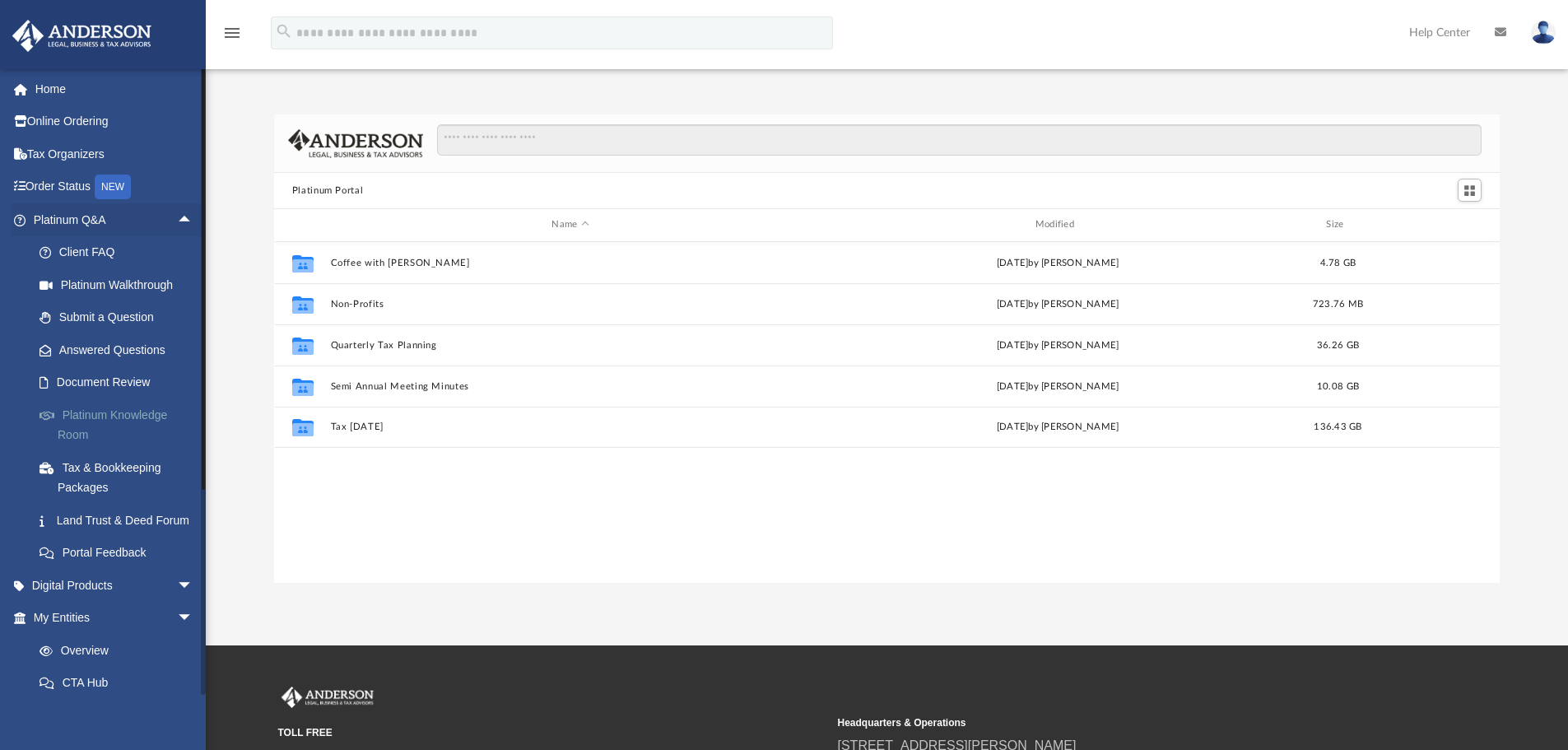
click at [132, 407] on link "Platinum Knowledge Room" at bounding box center [121, 424] width 196 height 53
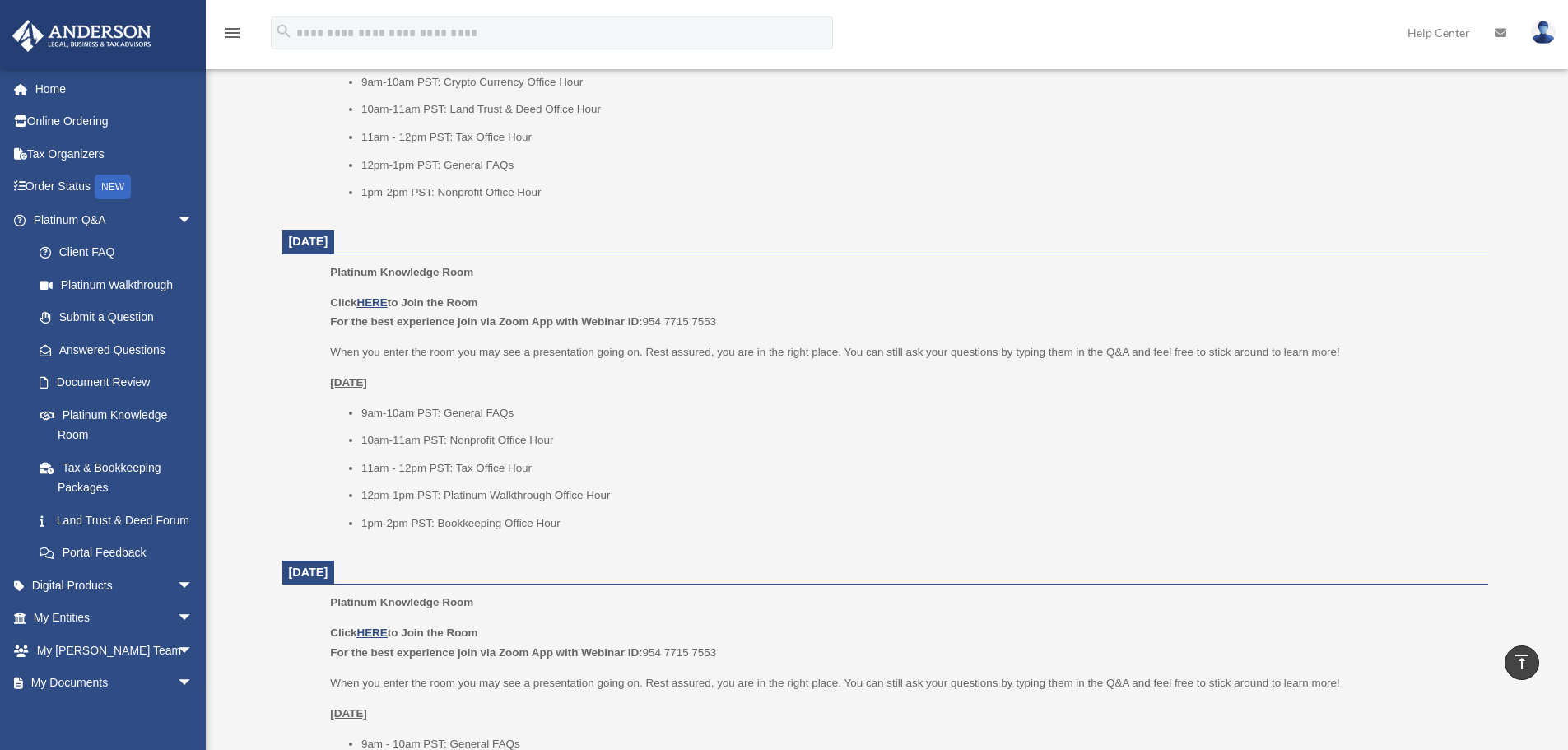
scroll to position [1537, 0]
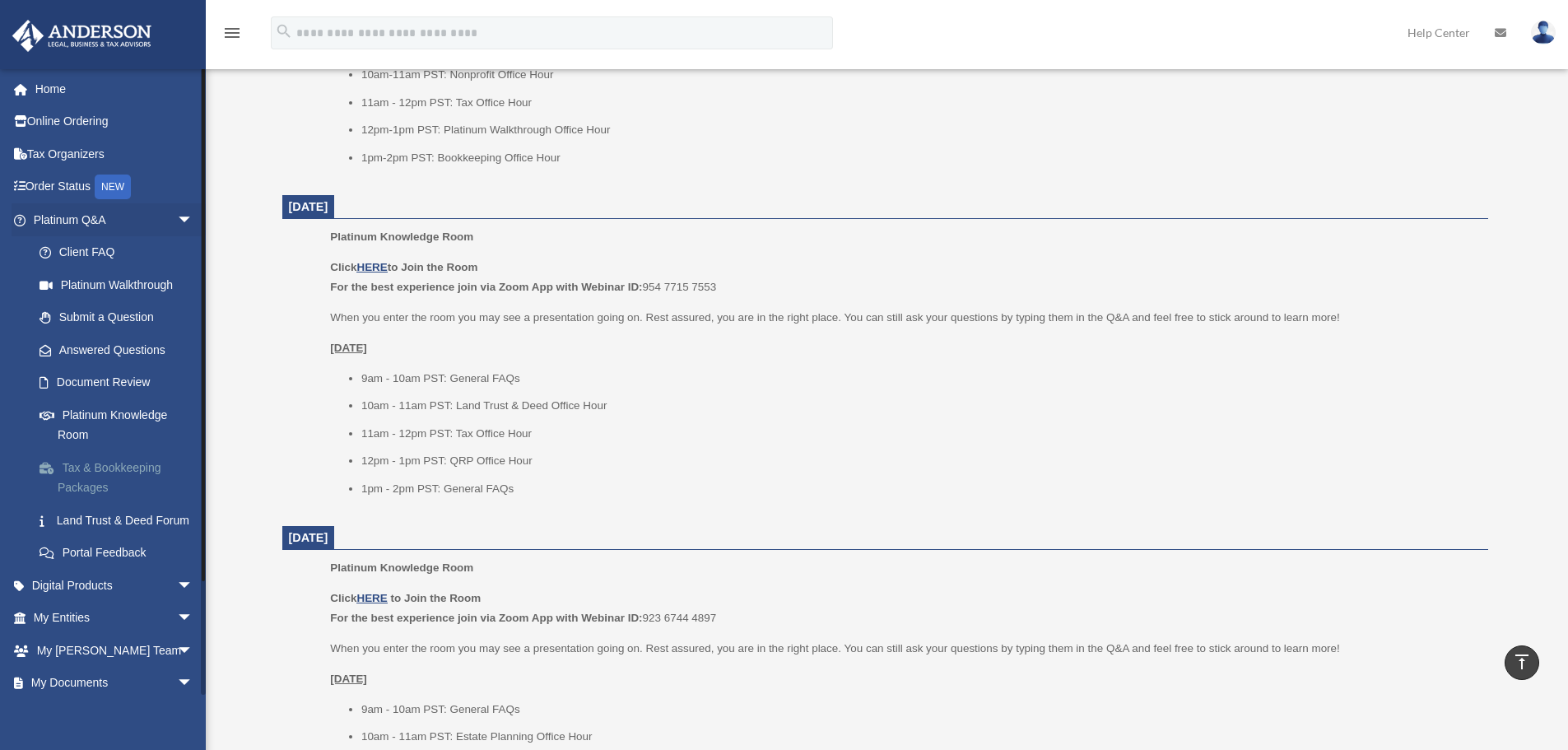
click at [113, 470] on link "Tax & Bookkeeping Packages" at bounding box center [121, 477] width 196 height 53
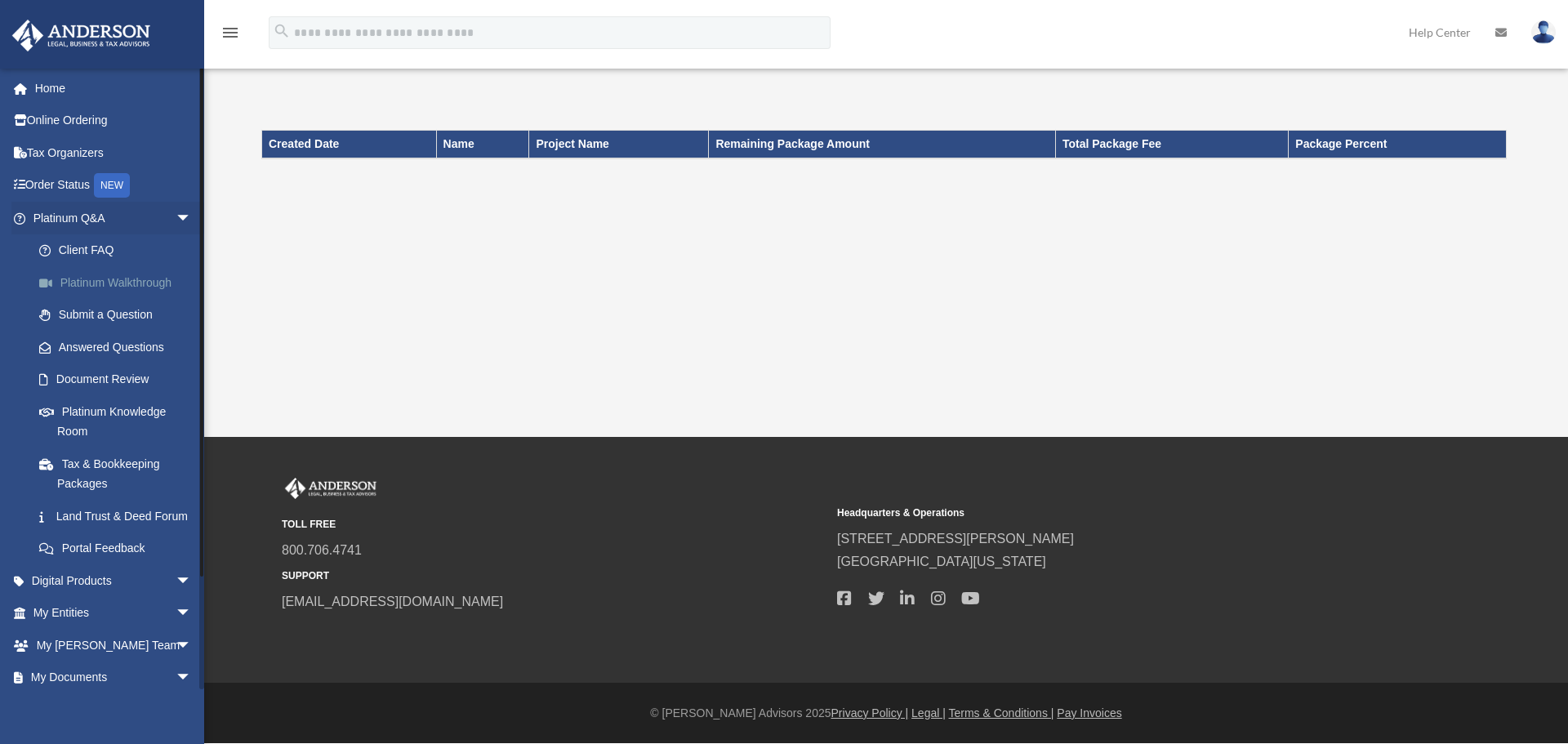
click at [114, 277] on link "Platinum Walkthrough" at bounding box center [120, 283] width 194 height 33
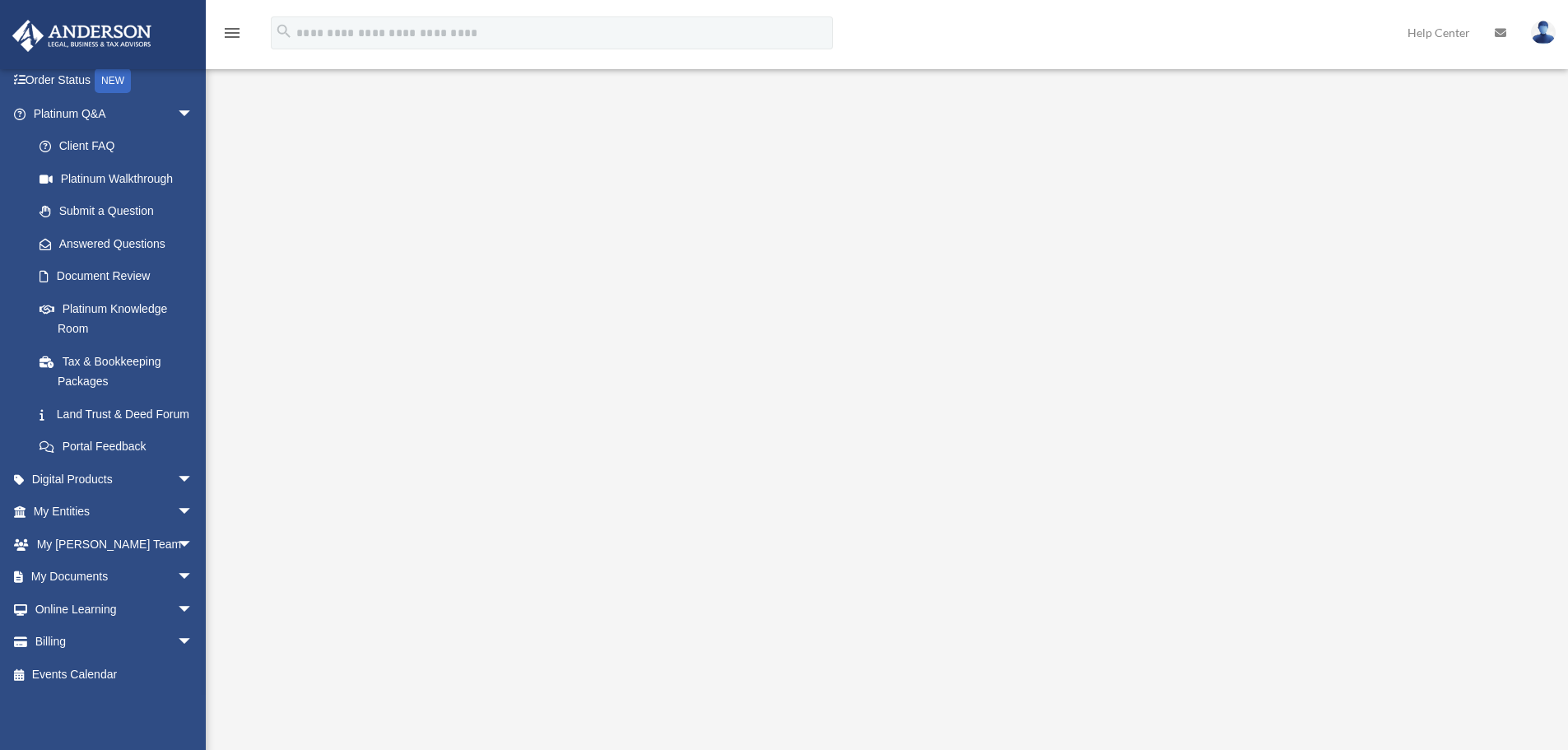
click at [226, 37] on icon "menu" at bounding box center [232, 32] width 19 height 19
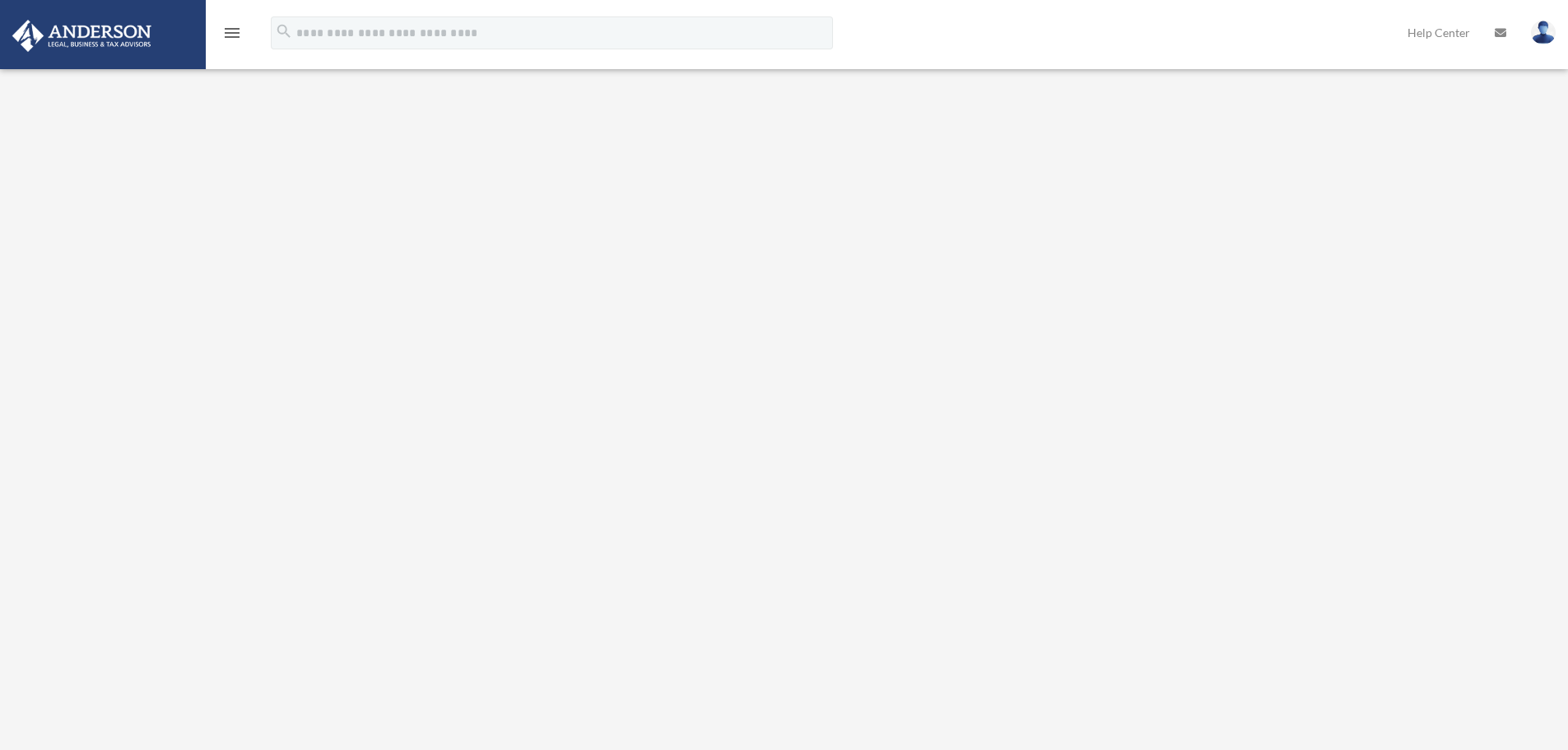
click at [226, 34] on icon "menu" at bounding box center [232, 32] width 19 height 19
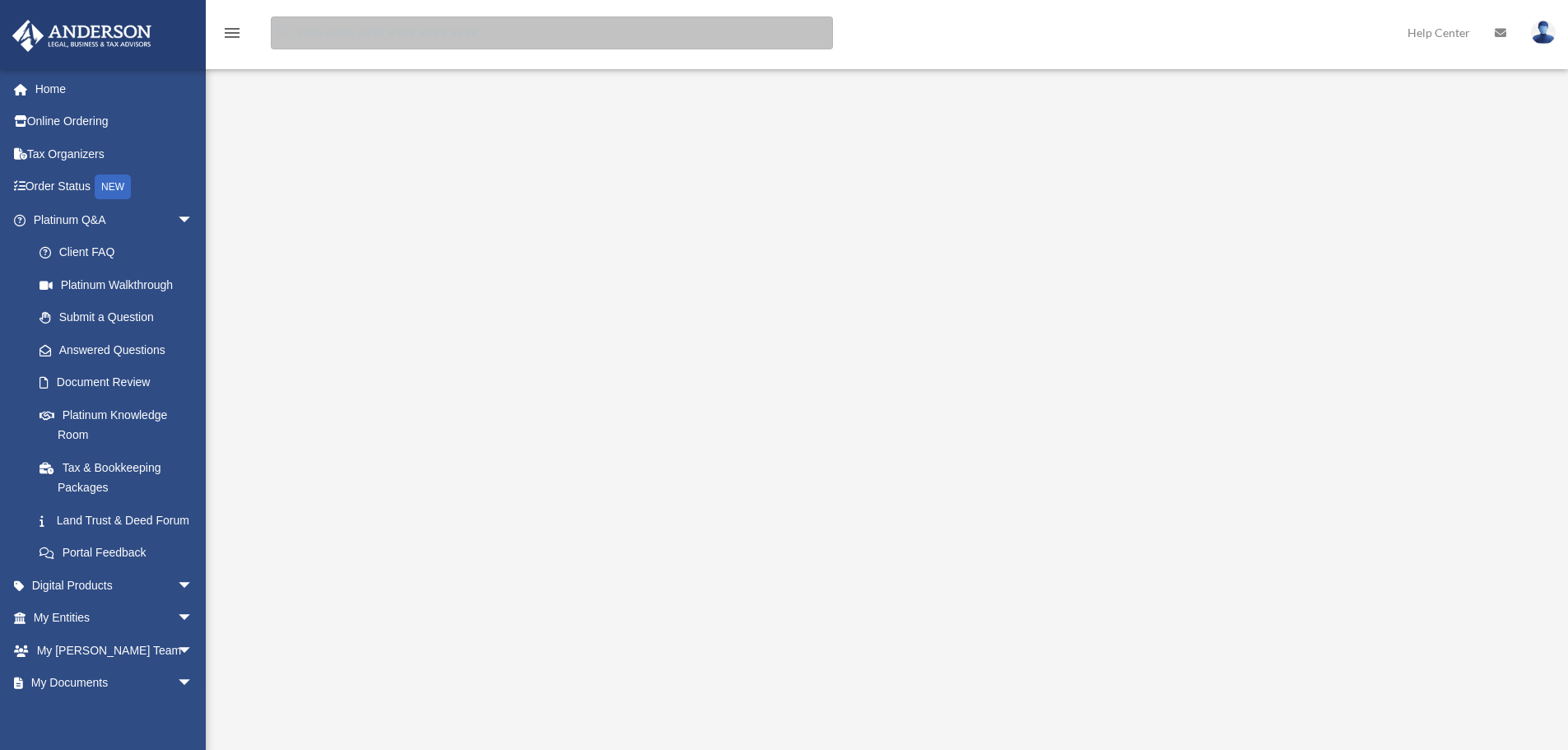
click at [344, 29] on input "search" at bounding box center [552, 33] width 563 height 33
type input "******"
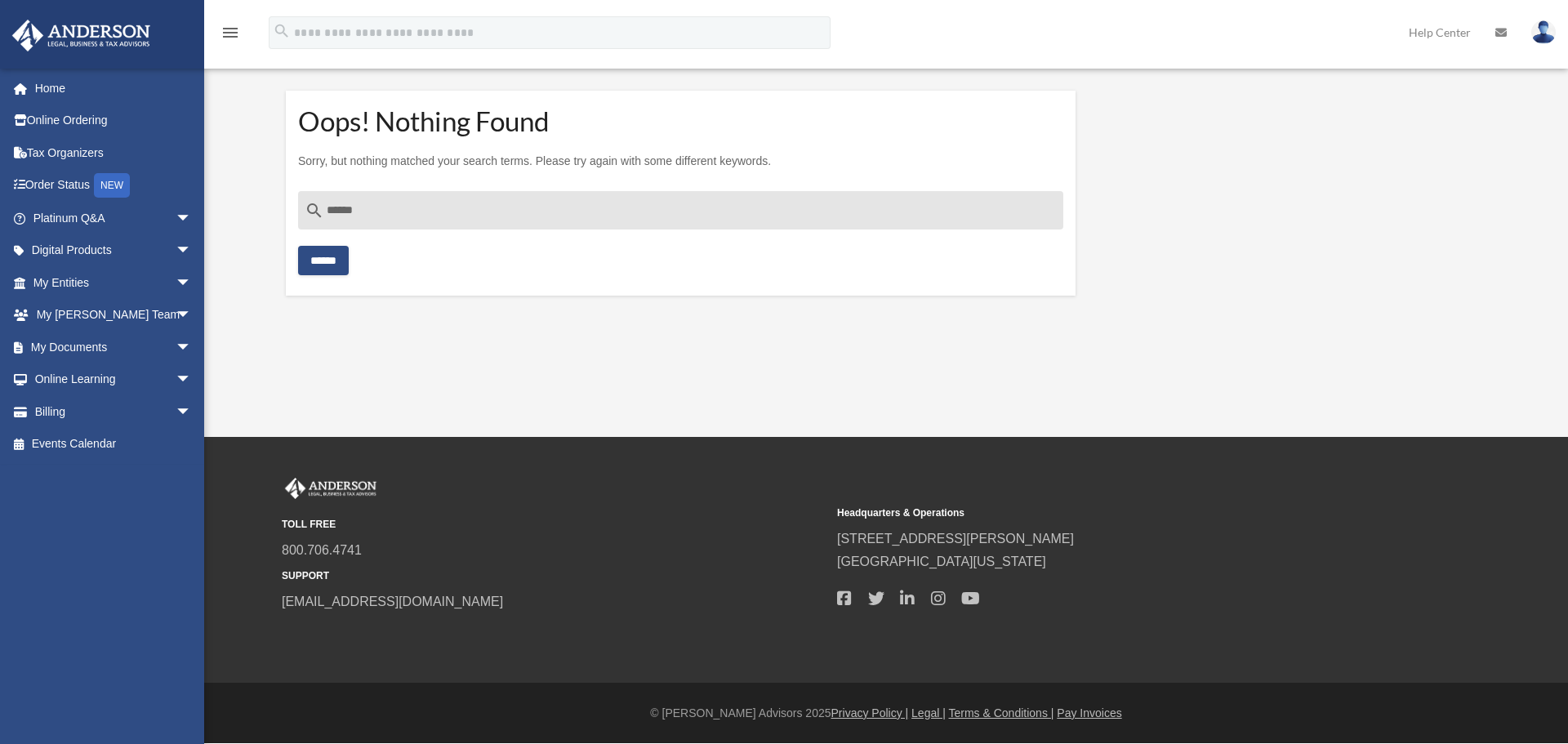
click at [1534, 27] on img at bounding box center [1542, 32] width 25 height 24
click at [1252, 148] on link "Logout" at bounding box center [1298, 142] width 163 height 34
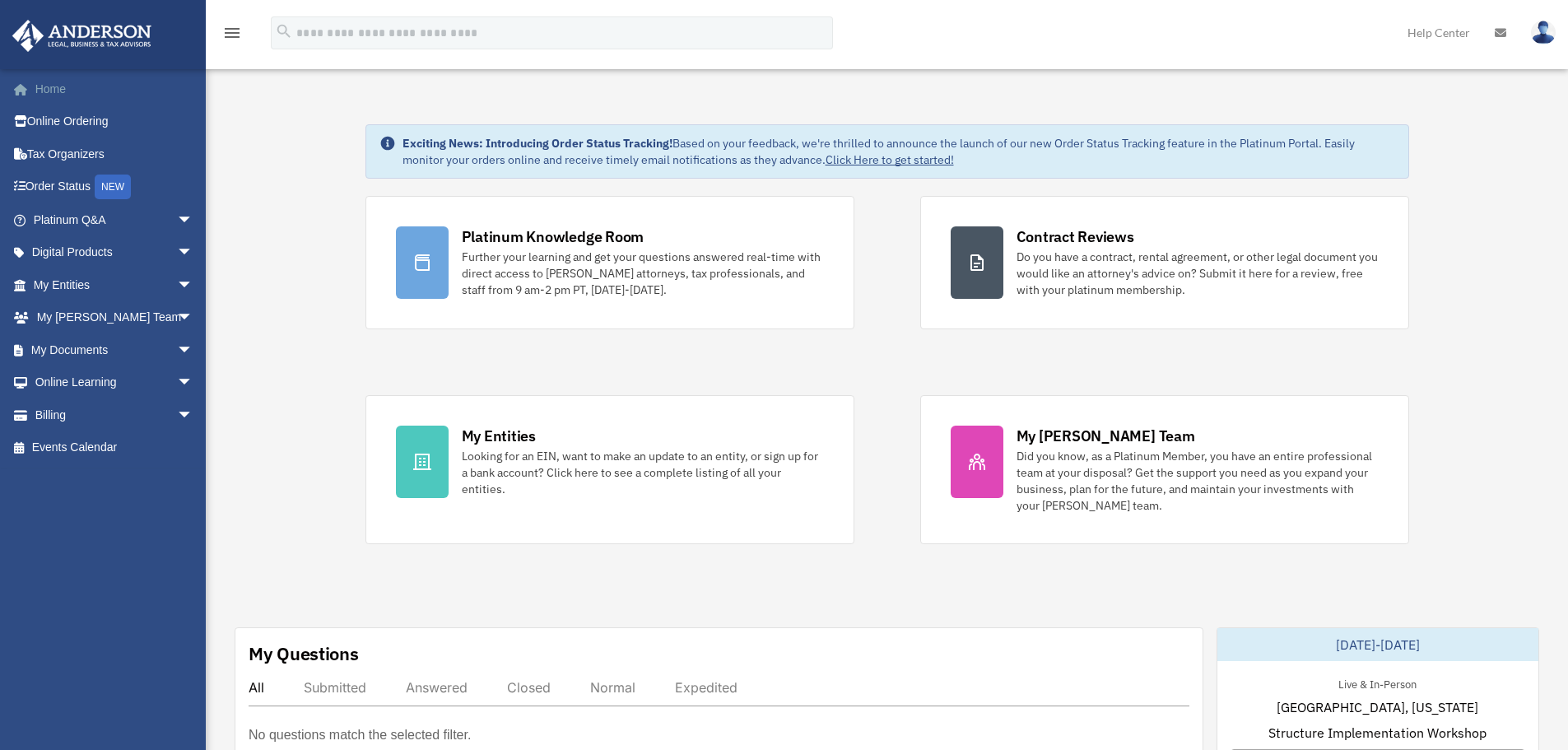
click at [42, 89] on link "Home" at bounding box center [114, 89] width 207 height 33
click at [229, 32] on icon "menu" at bounding box center [232, 32] width 19 height 19
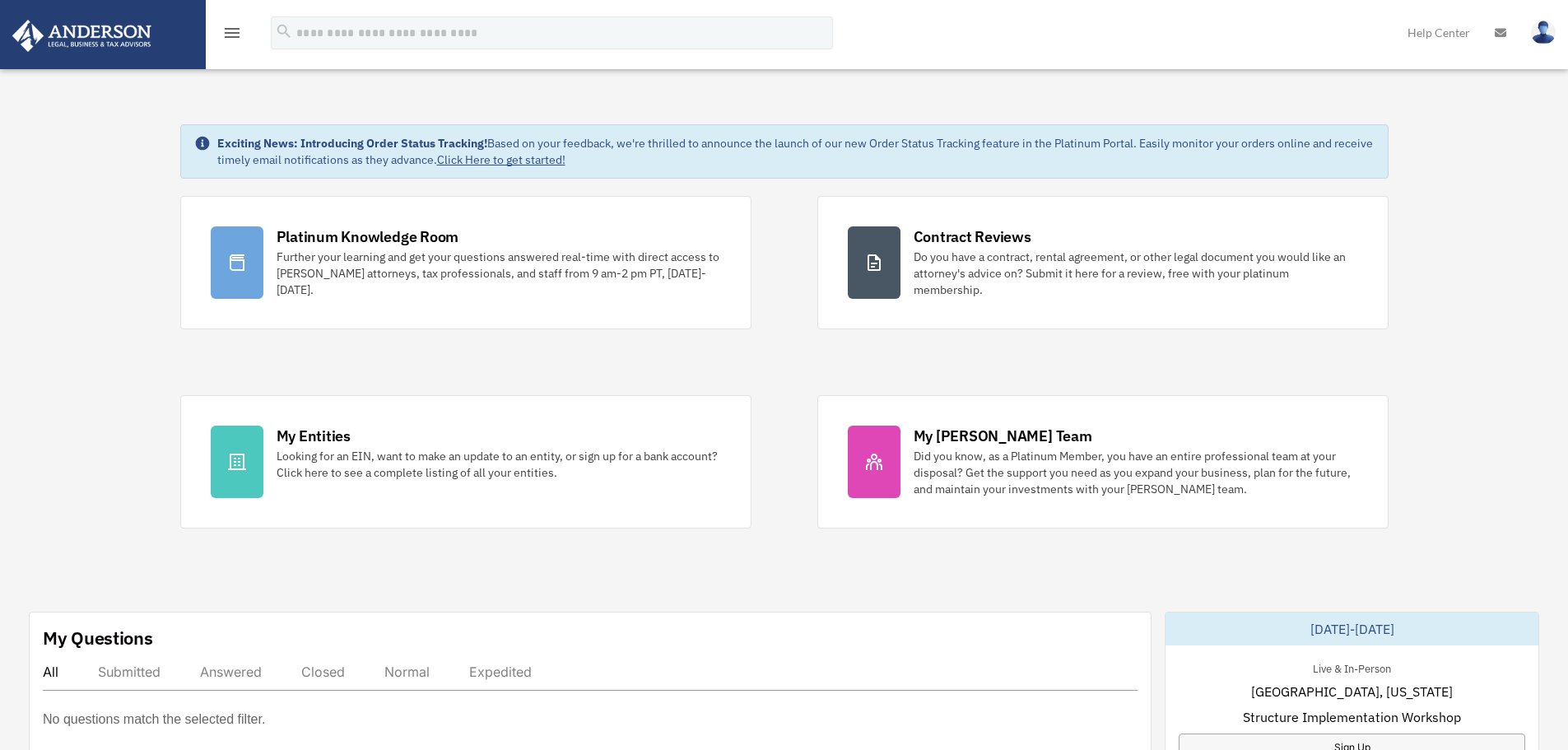
click at [229, 32] on icon "menu" at bounding box center [232, 32] width 19 height 19
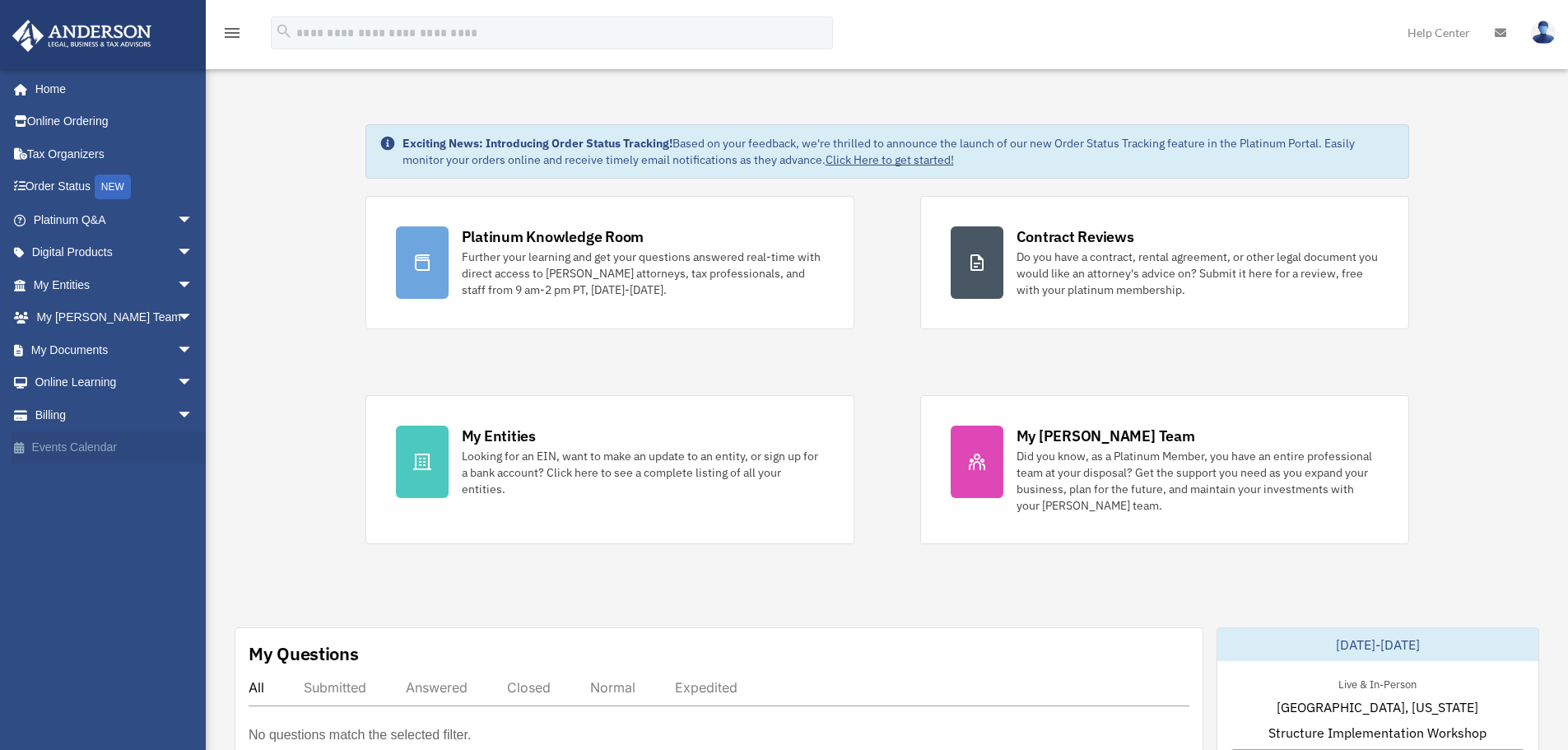
click at [101, 450] on link "Events Calendar" at bounding box center [114, 448] width 207 height 33
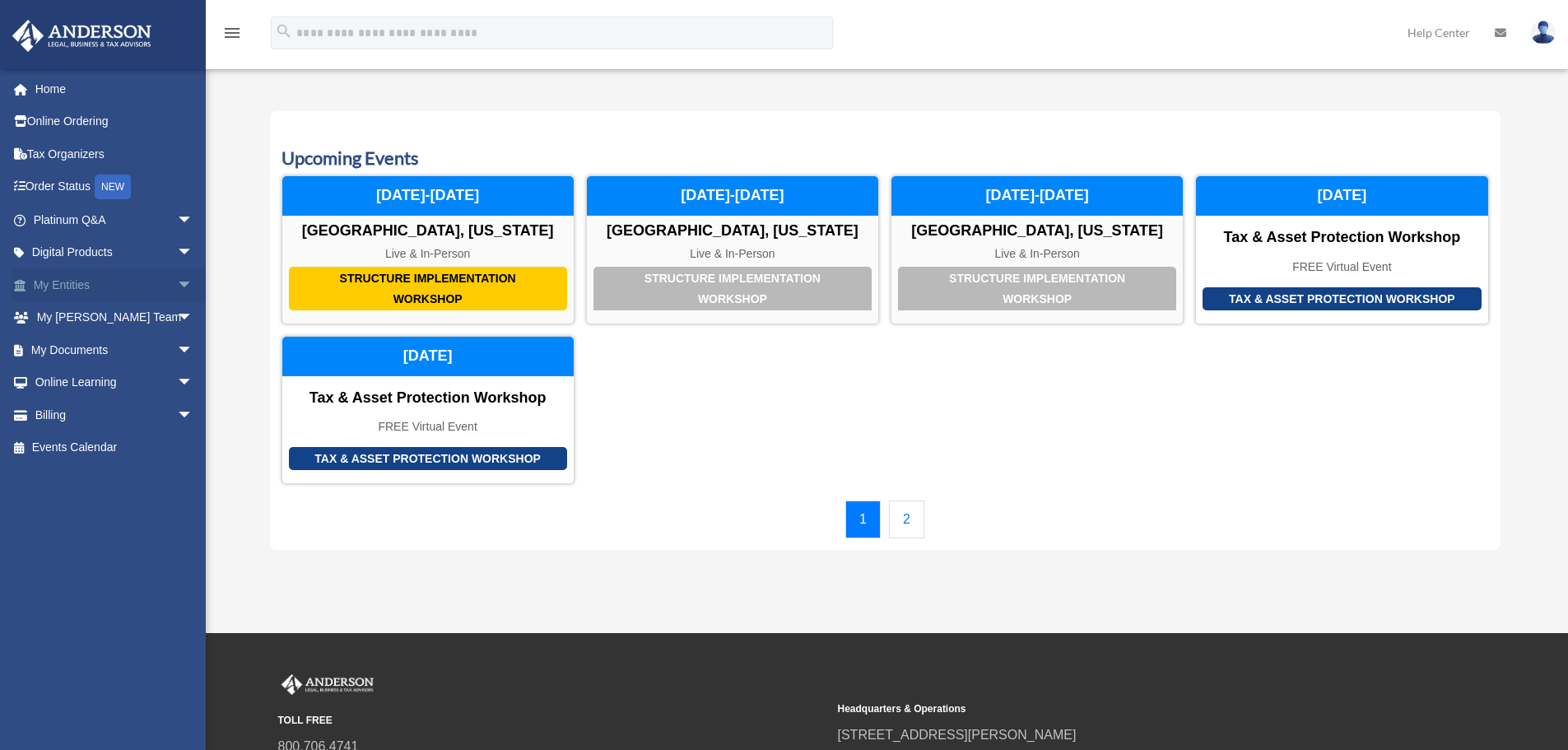
click at [177, 277] on span "arrow_drop_down" at bounding box center [194, 285] width 33 height 34
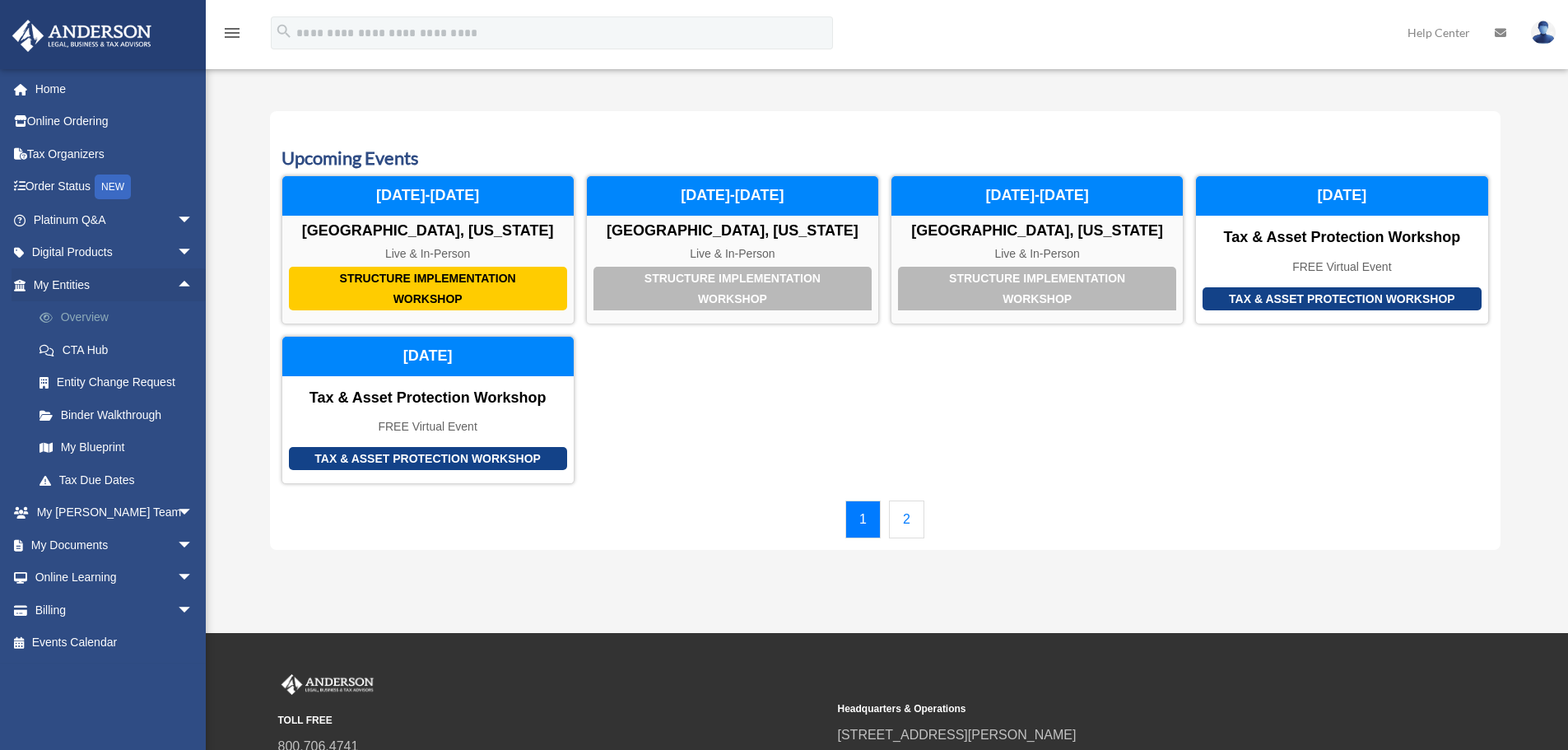
click at [120, 315] on link "Overview" at bounding box center [121, 318] width 196 height 33
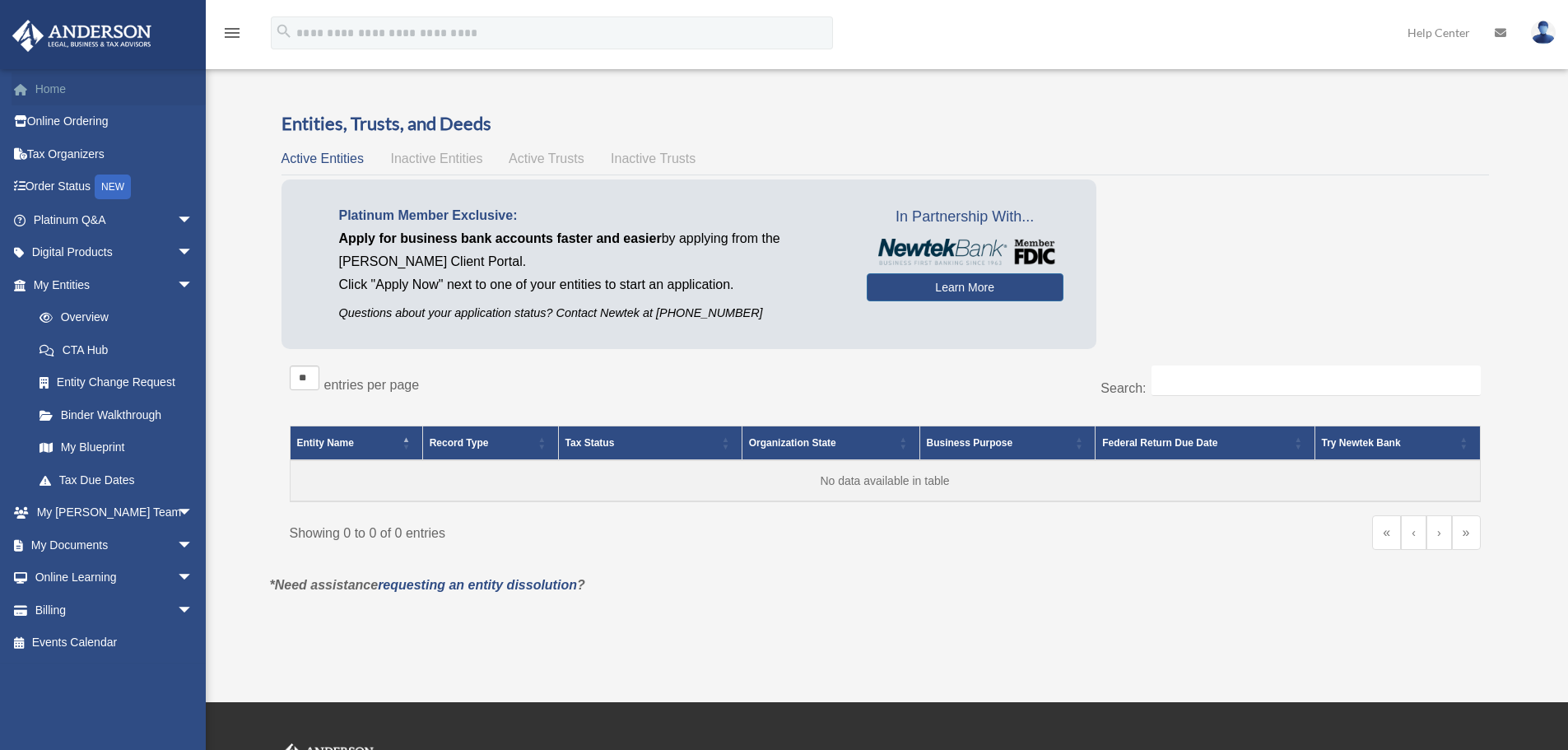
click at [53, 91] on link "Home" at bounding box center [114, 89] width 207 height 33
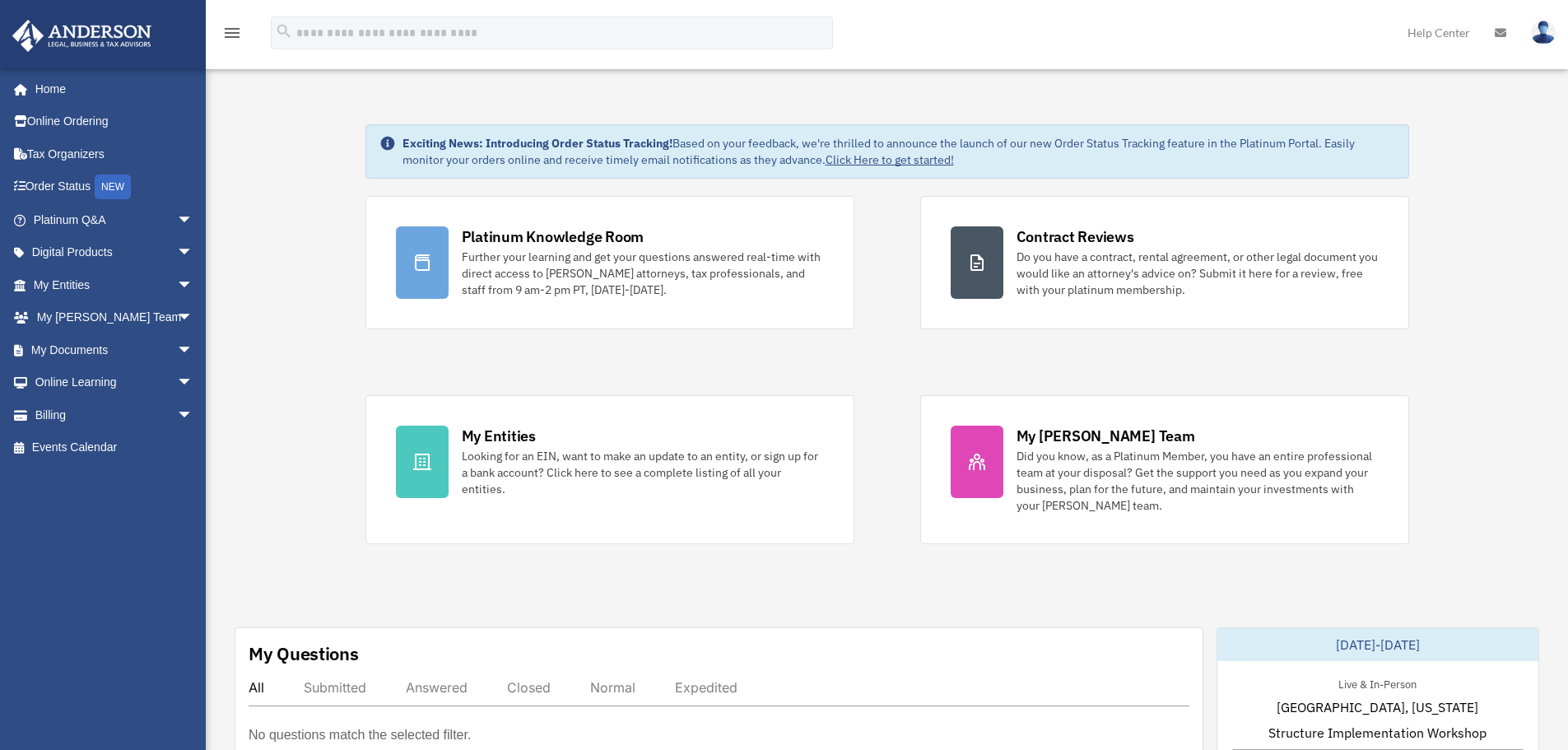
click at [1539, 28] on img at bounding box center [1543, 32] width 25 height 24
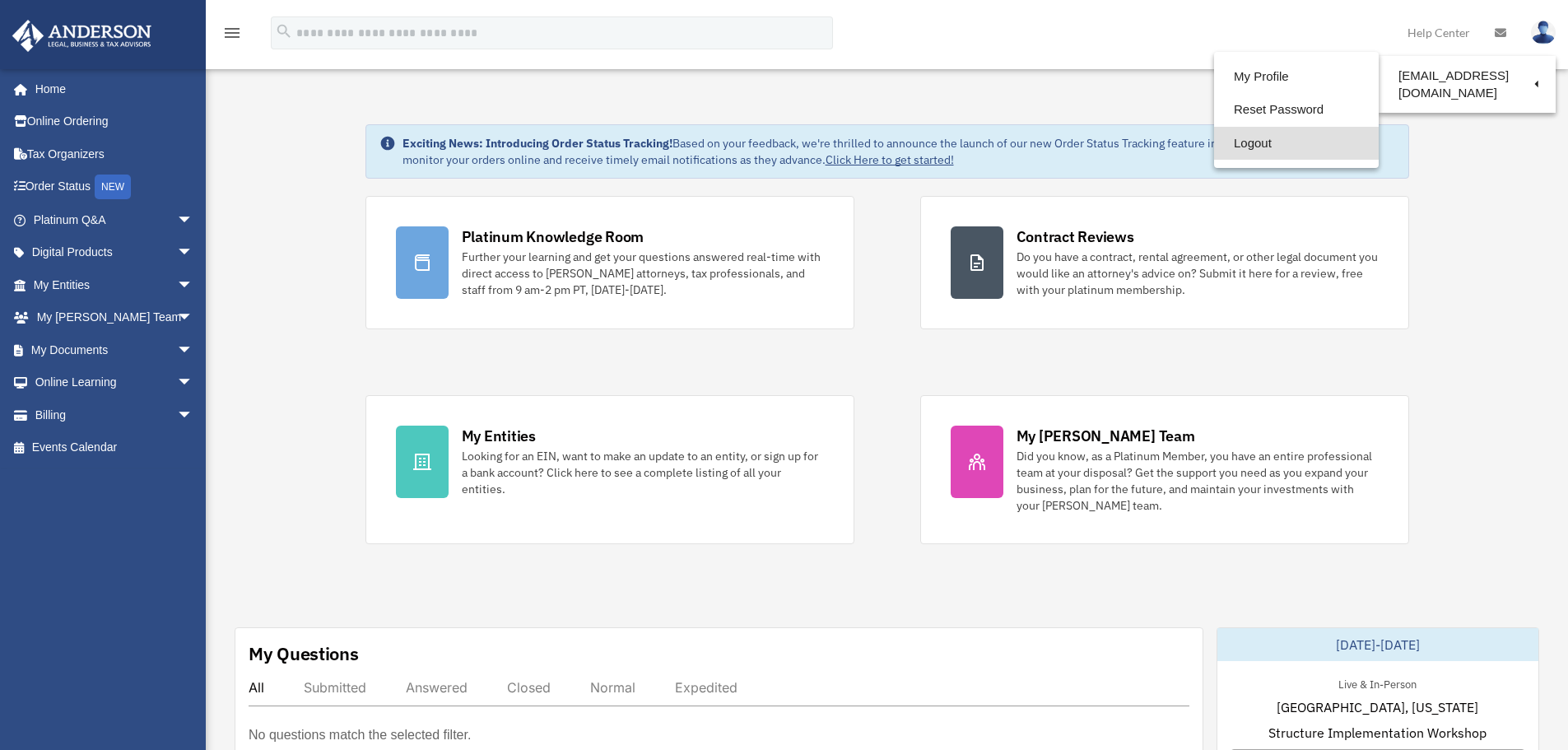
click at [1294, 144] on link "Logout" at bounding box center [1296, 143] width 164 height 34
